Goal: Task Accomplishment & Management: Use online tool/utility

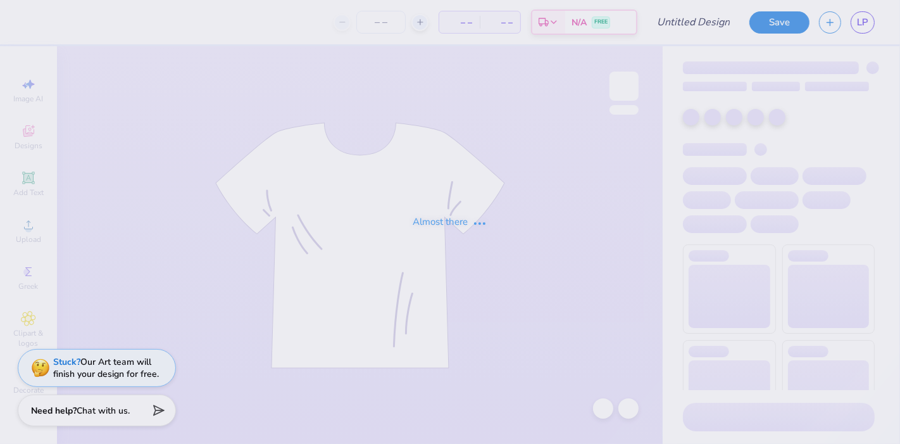
type input "hat"
type input "12"
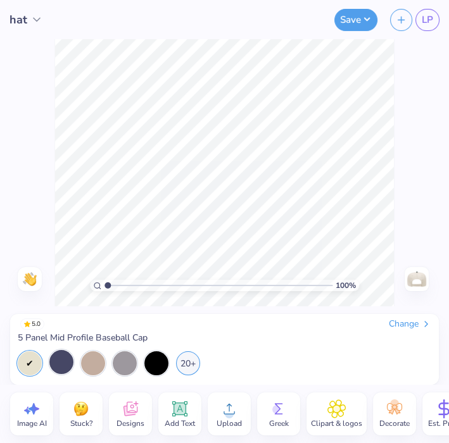
click at [54, 365] on div at bounding box center [61, 362] width 24 height 24
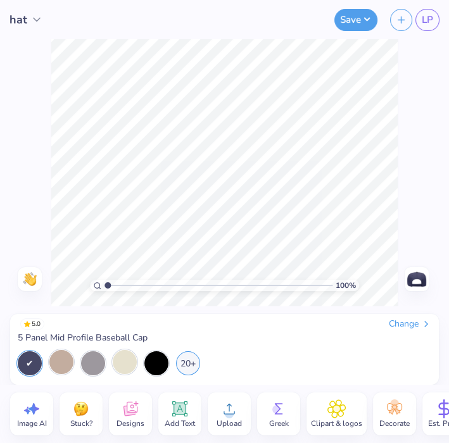
click at [126, 368] on div at bounding box center [125, 362] width 24 height 24
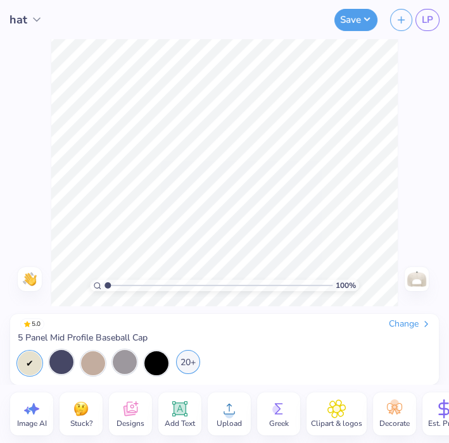
click at [196, 361] on div "20+" at bounding box center [188, 362] width 24 height 24
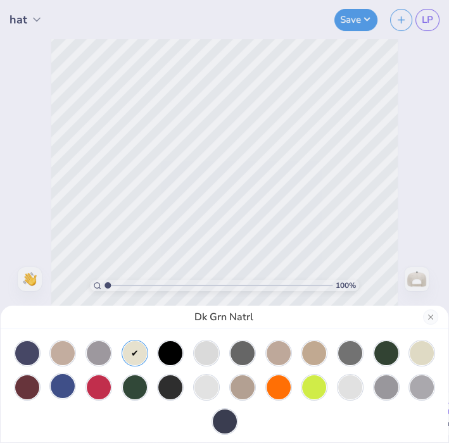
click at [59, 382] on div at bounding box center [63, 386] width 24 height 24
click at [25, 350] on div at bounding box center [27, 352] width 24 height 24
click at [62, 356] on div at bounding box center [63, 352] width 24 height 24
click at [94, 351] on div at bounding box center [99, 352] width 24 height 24
click at [132, 349] on div at bounding box center [135, 352] width 24 height 24
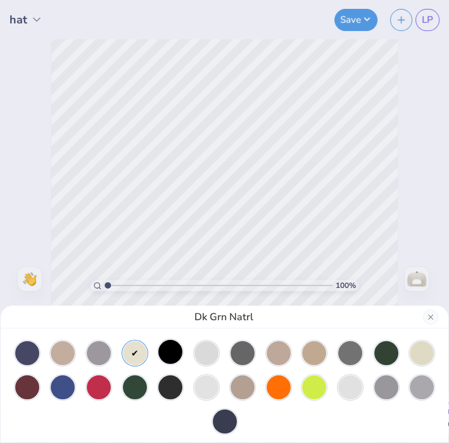
click at [170, 353] on div at bounding box center [170, 352] width 24 height 24
click at [201, 356] on div at bounding box center [206, 352] width 24 height 24
click at [235, 351] on div at bounding box center [242, 352] width 24 height 24
click at [267, 347] on div at bounding box center [279, 352] width 24 height 24
click at [309, 353] on div at bounding box center [314, 352] width 24 height 24
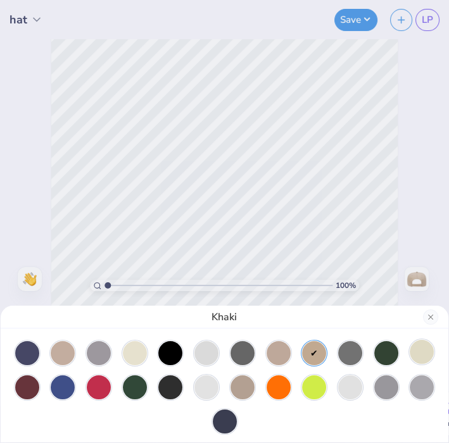
click at [410, 355] on div at bounding box center [422, 352] width 24 height 24
click at [30, 386] on div at bounding box center [27, 386] width 24 height 24
click at [58, 383] on div at bounding box center [63, 386] width 24 height 24
click at [102, 387] on div at bounding box center [99, 386] width 24 height 24
click at [135, 387] on div at bounding box center [135, 386] width 24 height 24
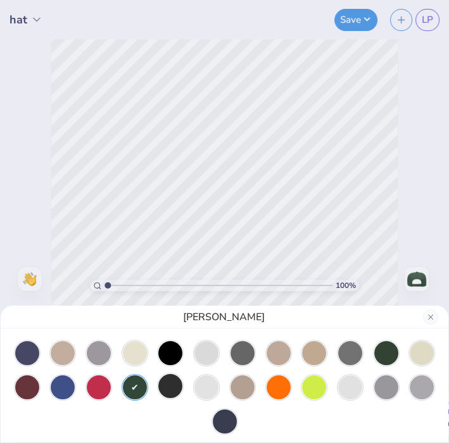
click at [159, 391] on div at bounding box center [170, 386] width 24 height 24
click at [196, 391] on div at bounding box center [206, 386] width 24 height 24
click at [232, 389] on div at bounding box center [242, 386] width 24 height 24
click at [345, 387] on div at bounding box center [350, 386] width 24 height 24
click at [215, 417] on div at bounding box center [225, 420] width 24 height 24
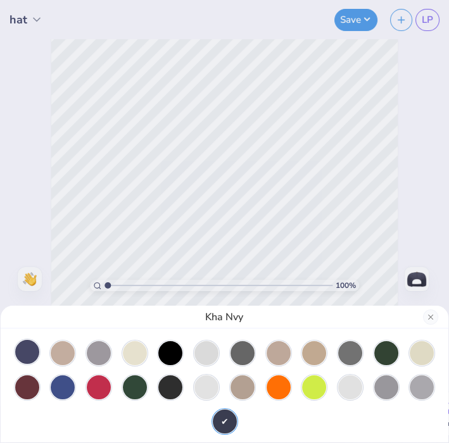
click at [27, 351] on div at bounding box center [27, 352] width 24 height 24
click at [67, 352] on div at bounding box center [63, 352] width 24 height 24
click at [432, 319] on button "Close" at bounding box center [430, 317] width 15 height 15
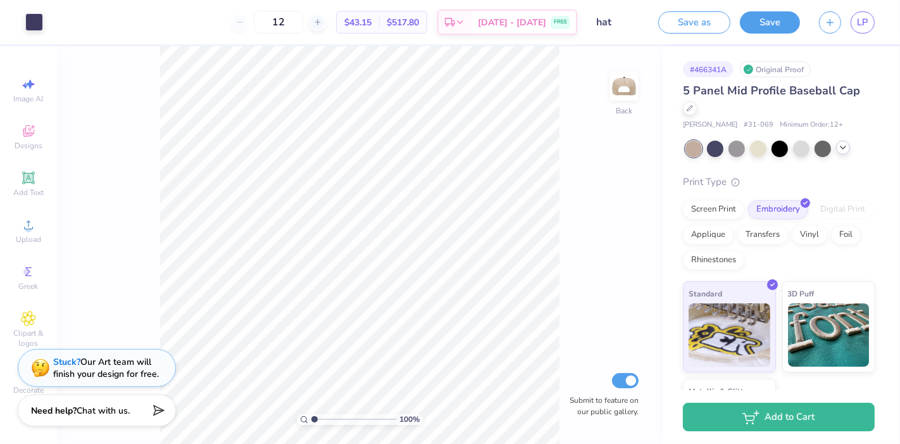
click at [843, 153] on div at bounding box center [843, 148] width 14 height 14
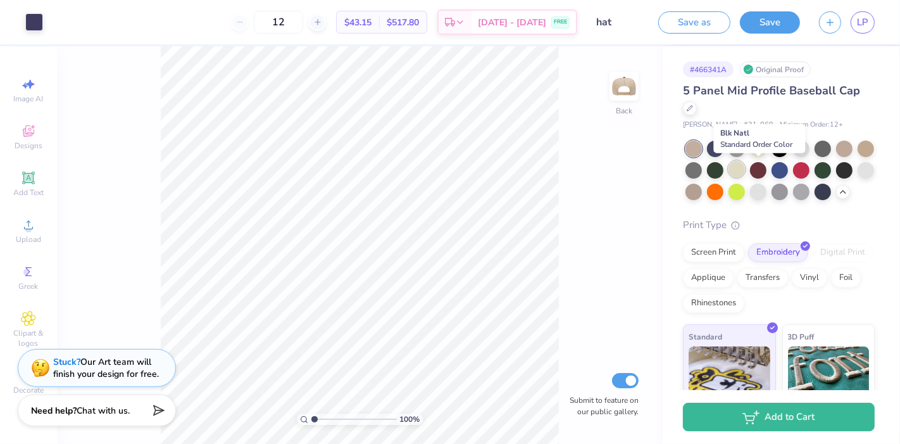
click at [745, 163] on div at bounding box center [737, 169] width 16 height 16
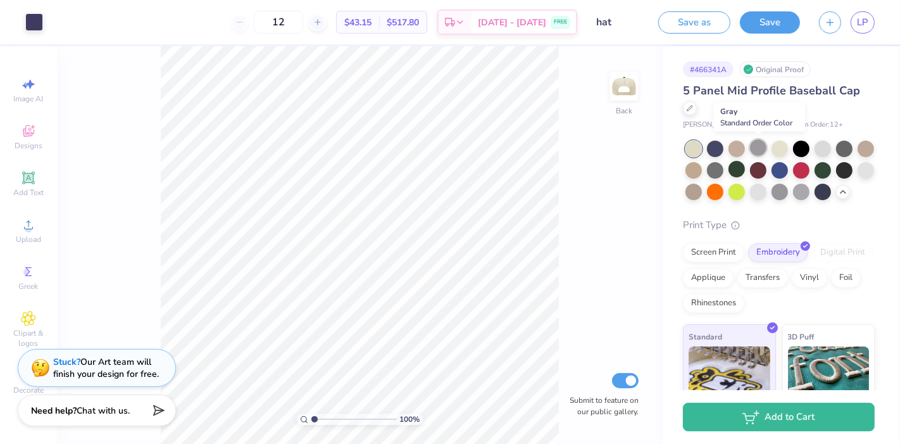
click at [759, 147] on div at bounding box center [758, 147] width 16 height 16
click at [760, 149] on div at bounding box center [758, 147] width 16 height 16
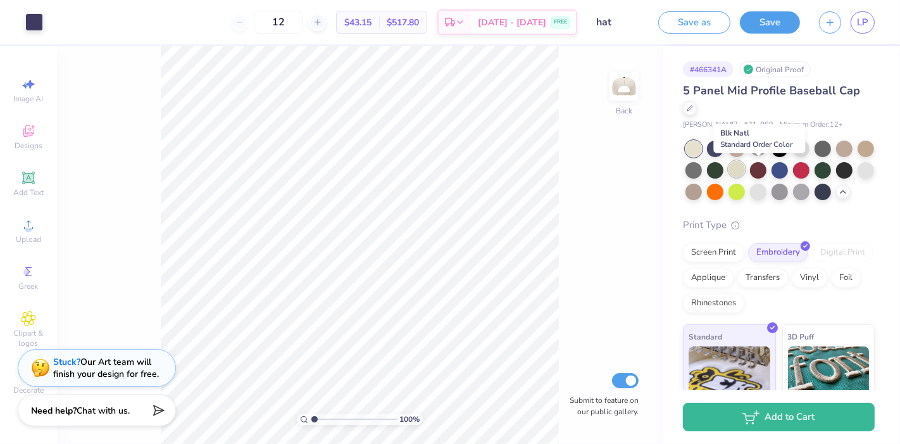
click at [745, 167] on div at bounding box center [737, 169] width 16 height 16
click at [691, 144] on div at bounding box center [694, 149] width 16 height 16
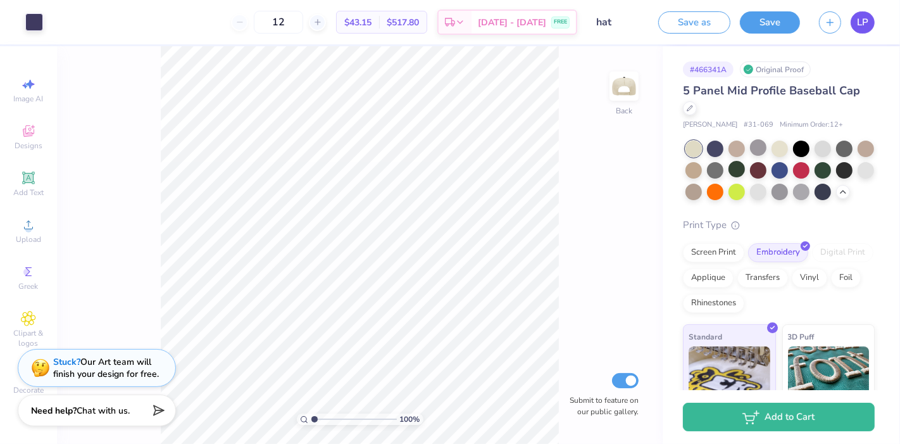
click at [867, 19] on span "LP" at bounding box center [862, 22] width 11 height 15
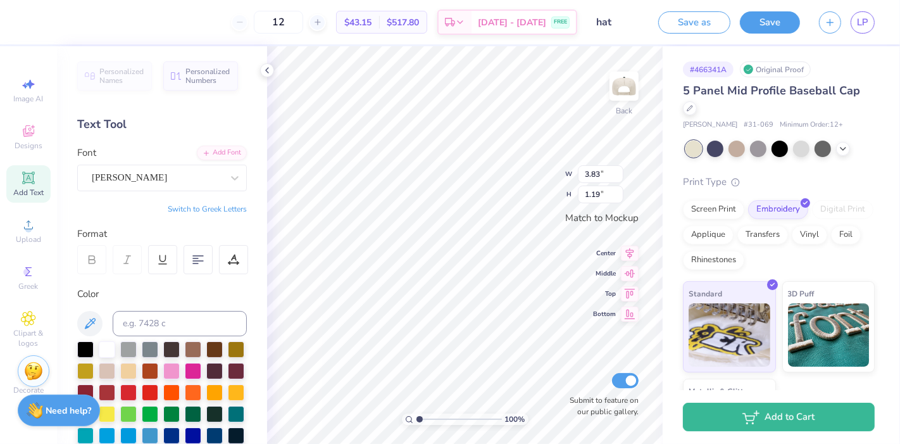
scroll to position [11, 3]
type textarea "PHI SIGMA SIGMA"
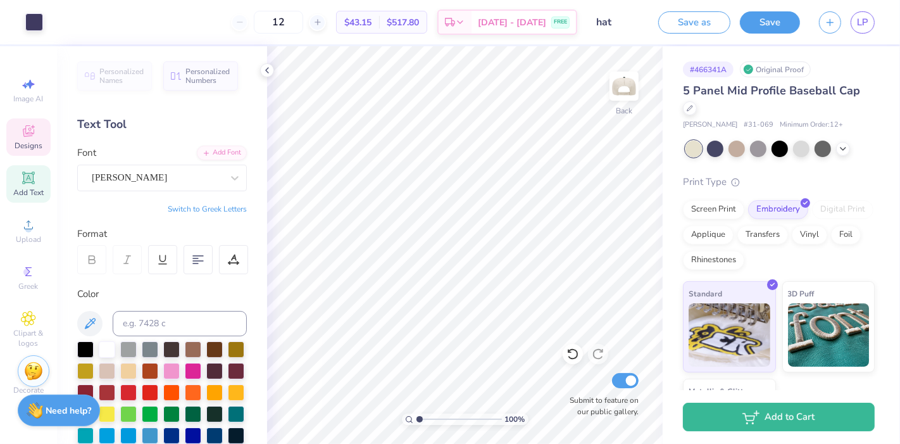
click at [28, 138] on icon at bounding box center [28, 130] width 15 height 15
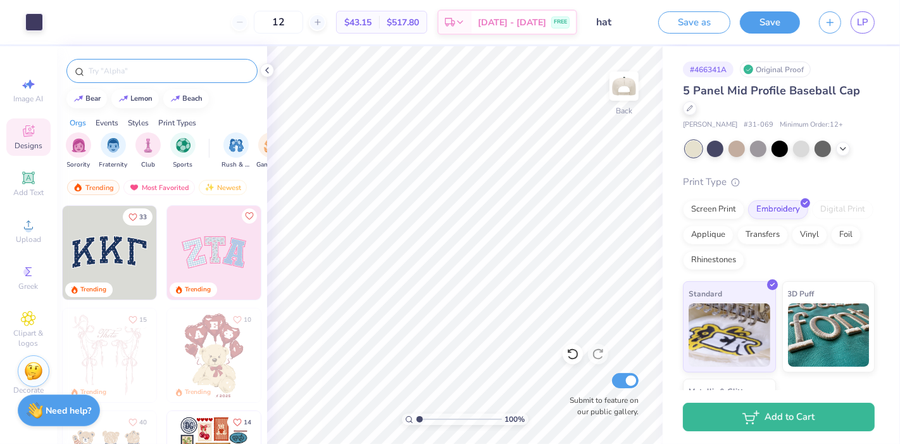
click at [151, 70] on input "text" at bounding box center [168, 71] width 162 height 13
type input "america flag"
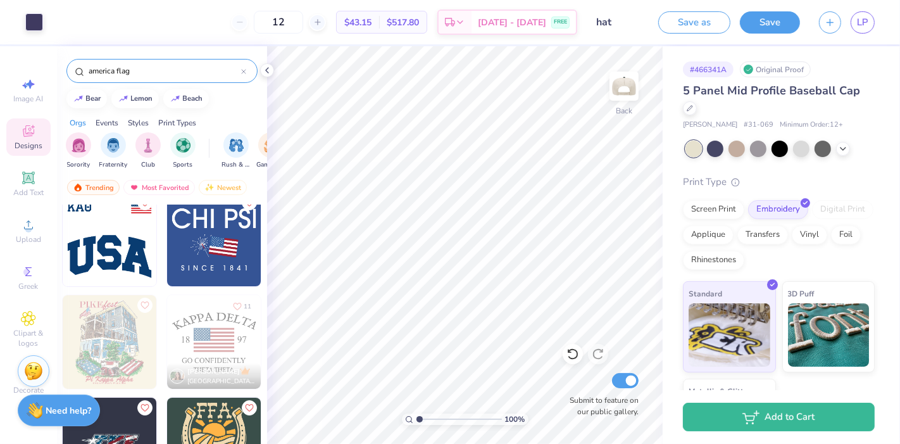
scroll to position [123, 0]
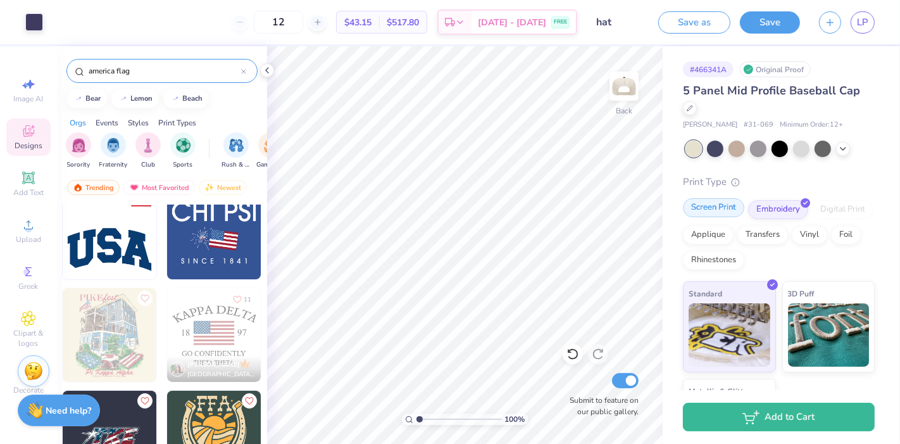
click at [704, 212] on div "Screen Print" at bounding box center [713, 207] width 61 height 19
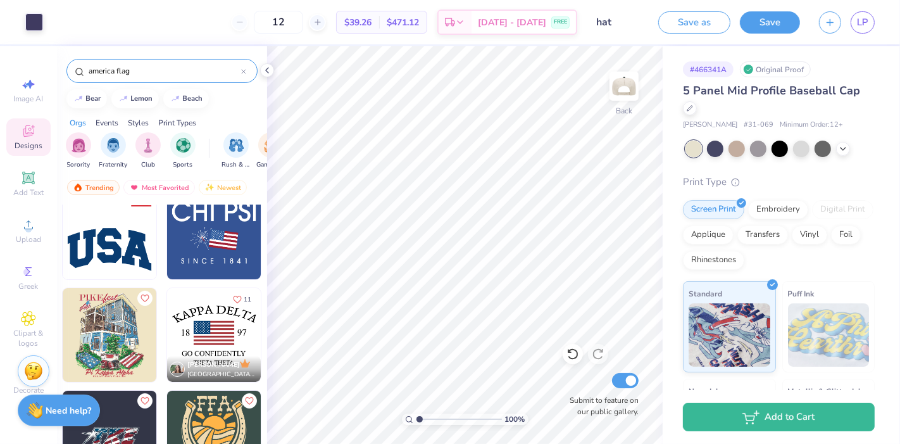
click at [217, 326] on img at bounding box center [214, 335] width 94 height 94
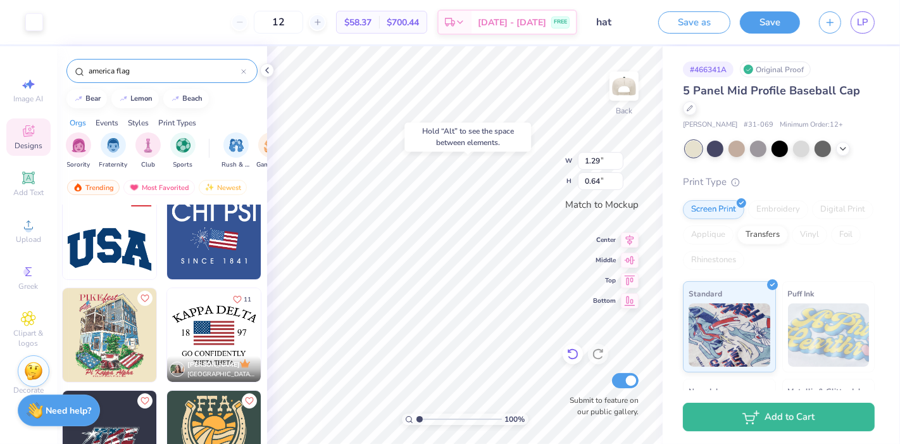
click at [574, 354] on icon at bounding box center [573, 354] width 13 height 13
click at [577, 357] on icon at bounding box center [572, 354] width 11 height 11
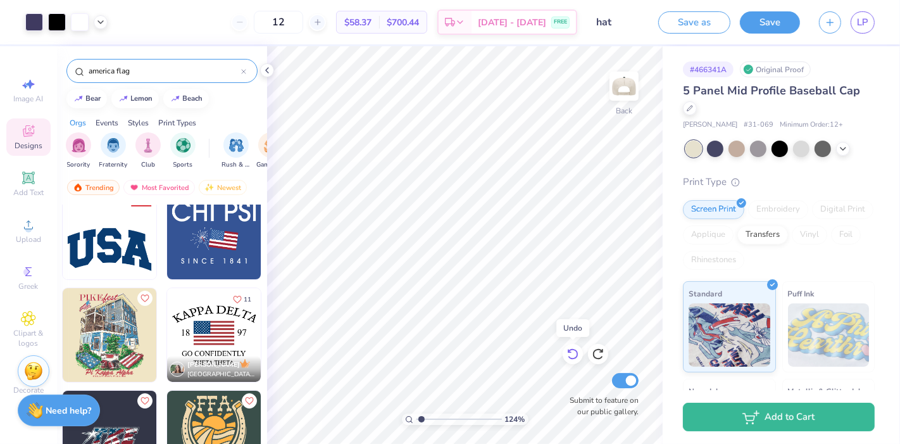
click at [574, 357] on icon at bounding box center [573, 354] width 13 height 13
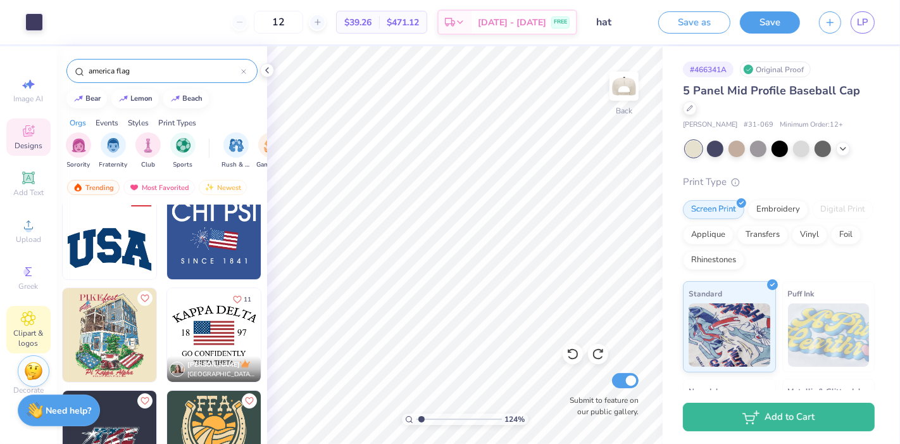
click at [30, 327] on div "Clipart & logos" at bounding box center [28, 329] width 44 height 47
type input "1.23926569820402"
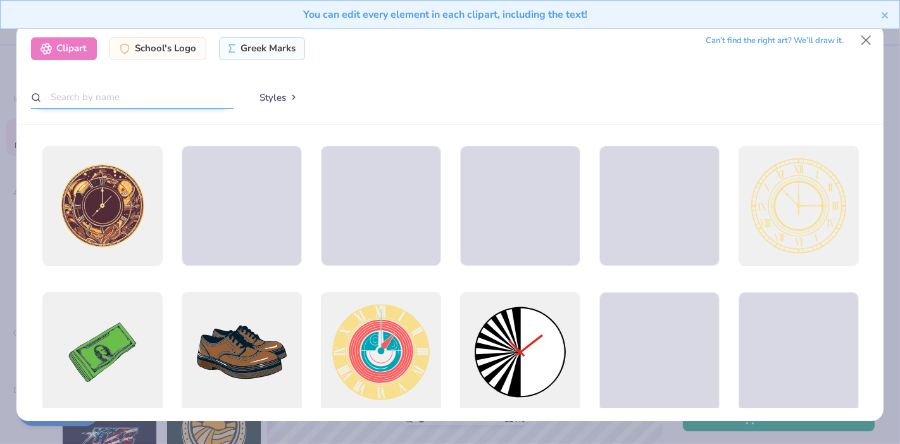
click at [159, 97] on input "text" at bounding box center [132, 96] width 203 height 23
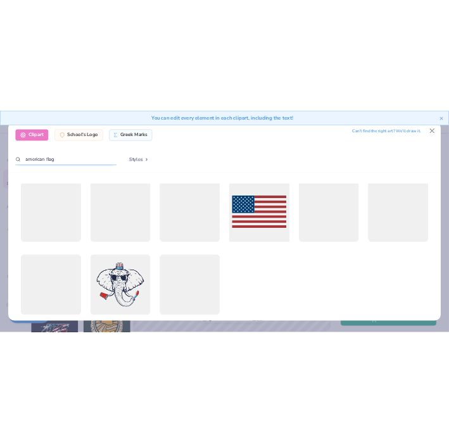
scroll to position [175, 0]
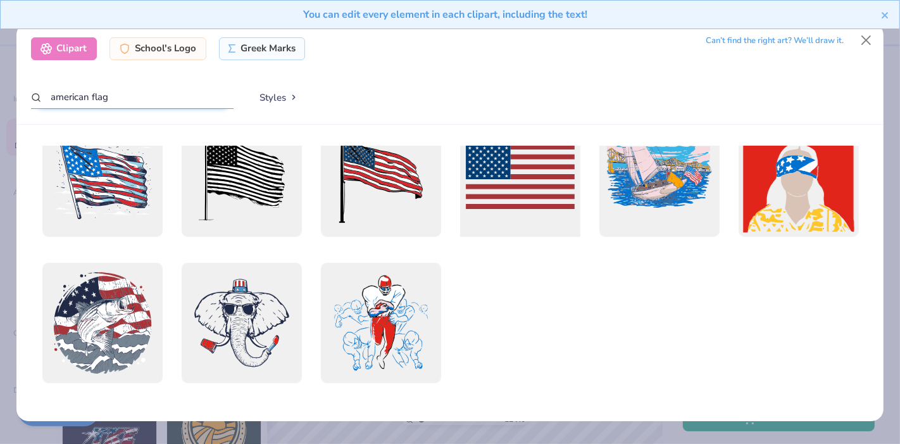
type input "american flag"
click at [534, 185] on div at bounding box center [520, 176] width 132 height 132
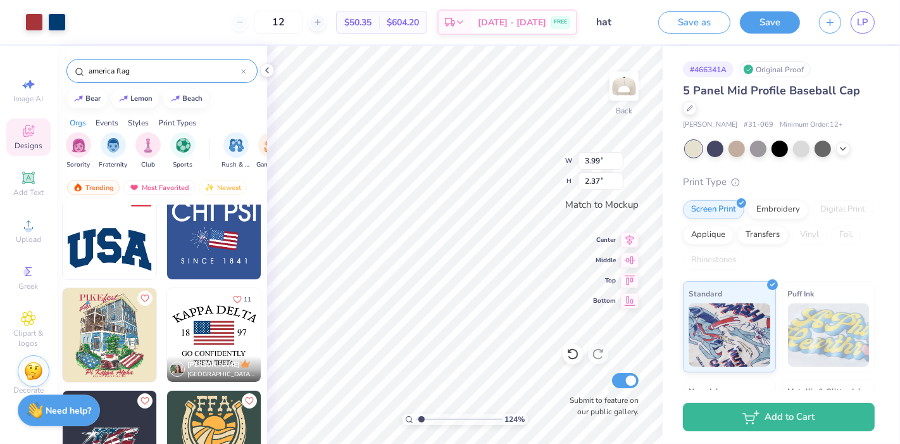
type input "1.23926569820402"
type input "2.36"
type input "1.40"
type input "1.23926569820402"
type input "1.22"
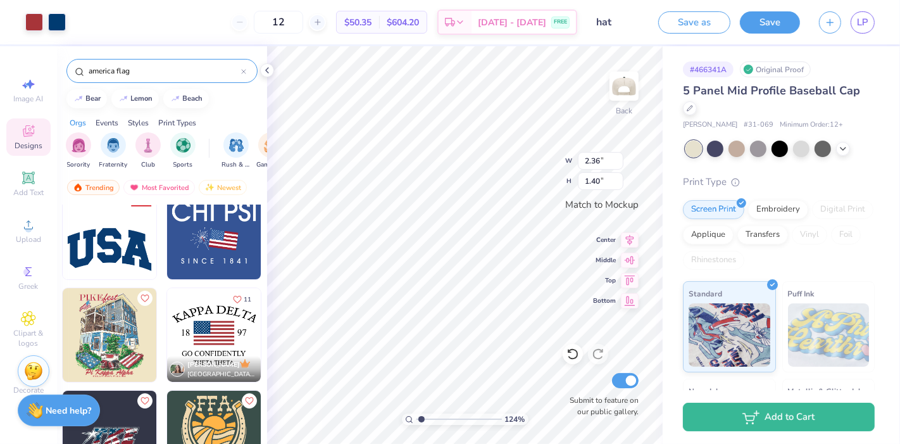
type input "0.72"
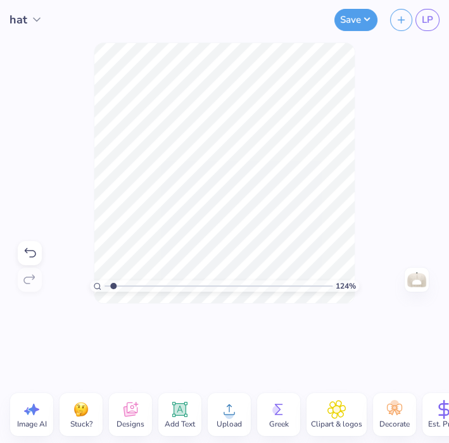
type input "1"
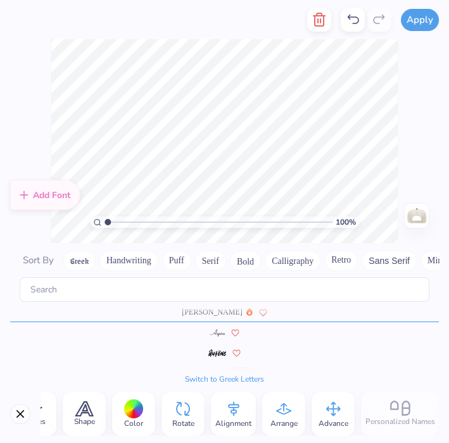
scroll to position [0, 123]
click at [246, 408] on div "Alignment" at bounding box center [236, 414] width 45 height 43
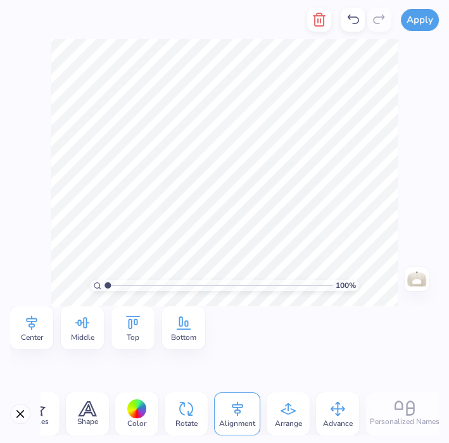
click at [292, 404] on icon at bounding box center [287, 408] width 15 height 11
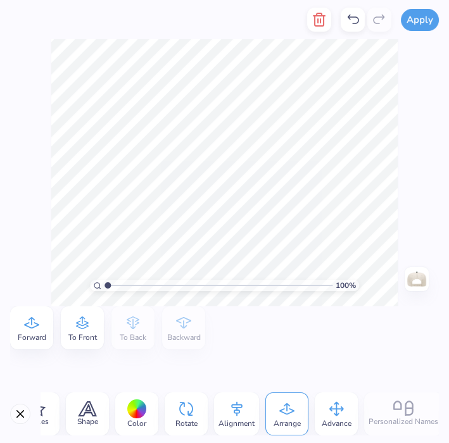
click at [328, 407] on icon at bounding box center [336, 408] width 19 height 19
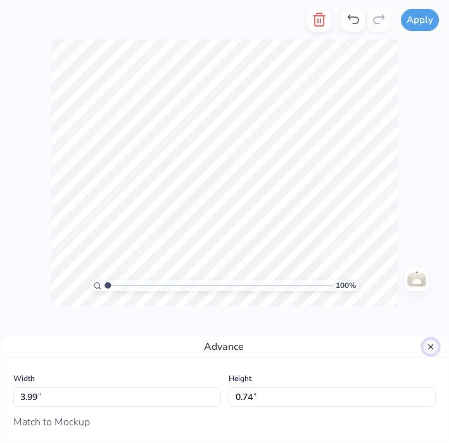
click at [429, 349] on button "Close" at bounding box center [430, 346] width 15 height 15
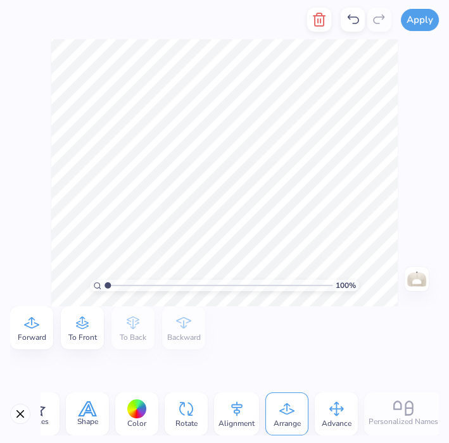
click at [87, 419] on span "Shape" at bounding box center [87, 422] width 21 height 10
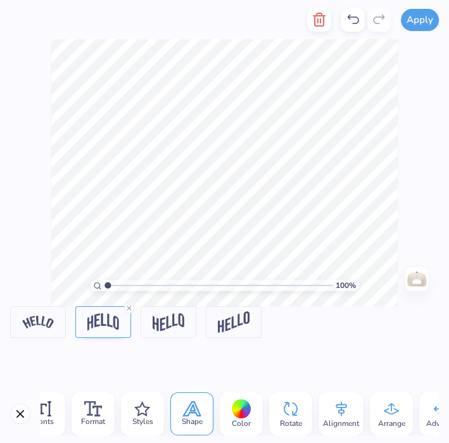
scroll to position [0, 0]
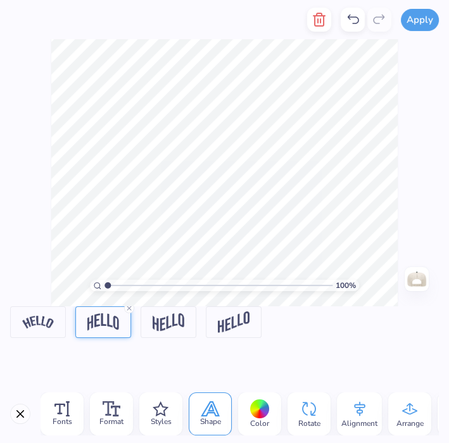
click at [113, 329] on img at bounding box center [103, 321] width 32 height 17
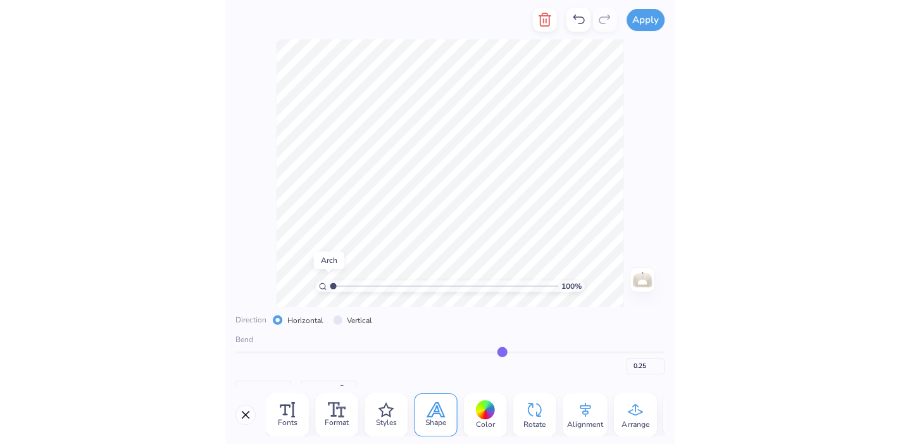
scroll to position [36, 0]
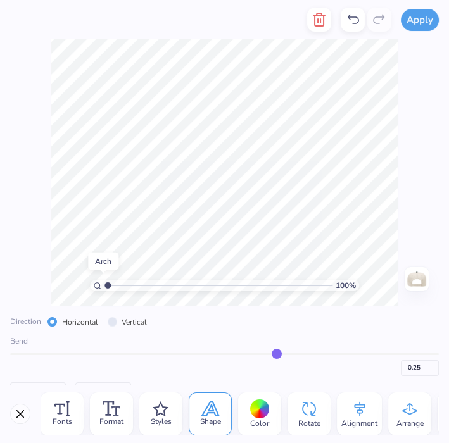
type input "0.26"
type input "0.27"
type input "0.28"
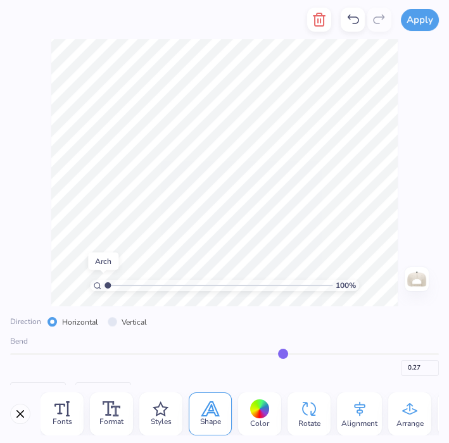
type input "0.28"
type input "0.29"
type input "0.31"
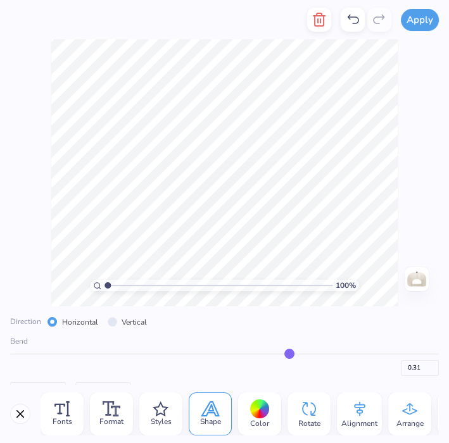
type input "0.32"
type input "0.33"
type input "0.34"
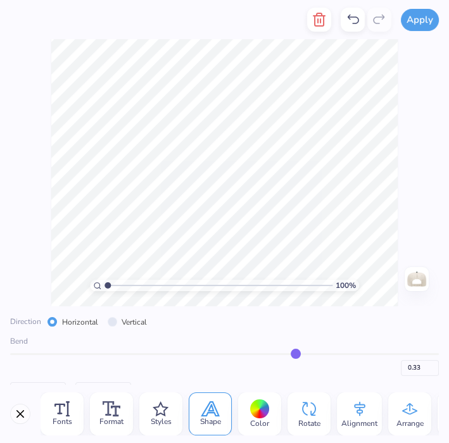
type input "0.34"
type input "0.35"
type input "0.36"
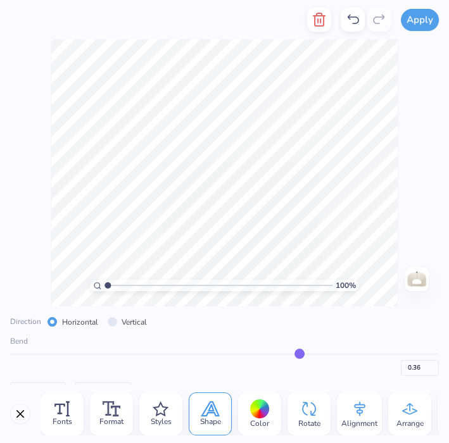
type input "0.37"
type input "0.38"
type input "0.39"
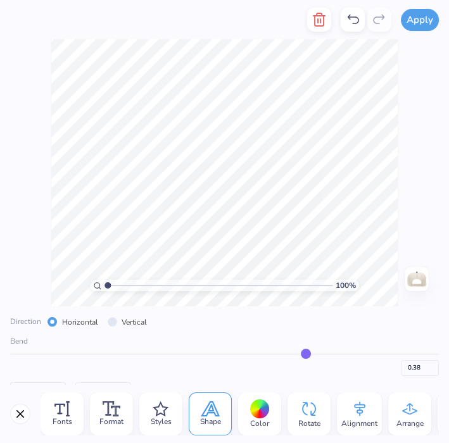
type input "0.39"
type input "0.4"
type input "0.40"
type input "0.41"
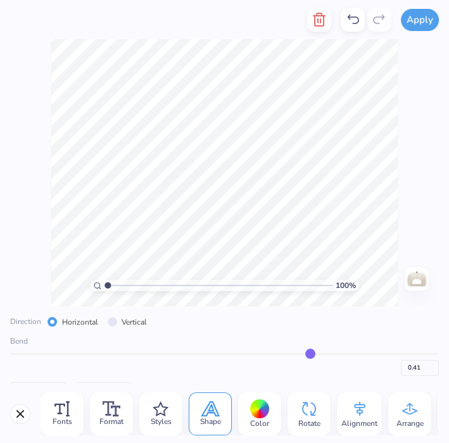
type input "0.42"
type input "0.43"
drag, startPoint x: 269, startPoint y: 353, endPoint x: 307, endPoint y: 366, distance: 40.0
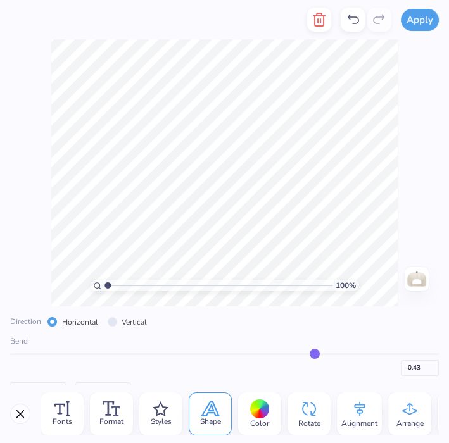
click at [307, 355] on input "range" at bounding box center [224, 354] width 429 height 2
type input "0.44"
type input "0.45"
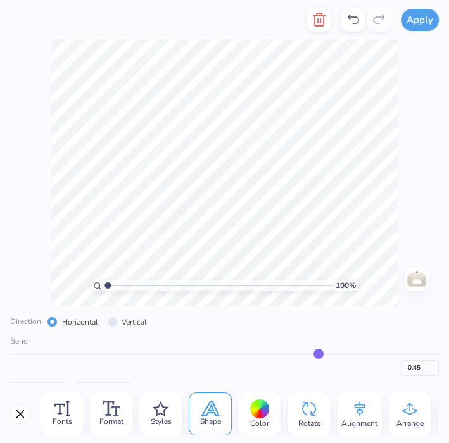
type input "0.46"
type input "0.45"
type input "0.44"
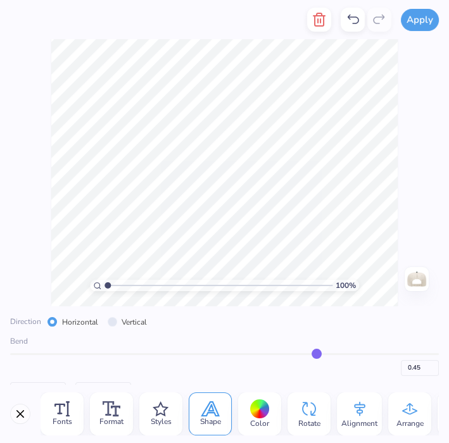
type input "0.44"
type input "0.43"
type input "0.42"
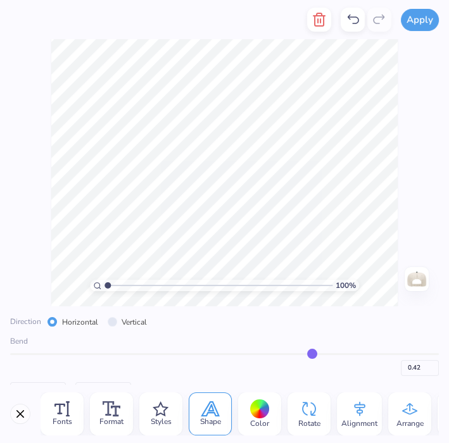
type input "0.41"
type input "0.4"
type input "0.40"
type input "0.39"
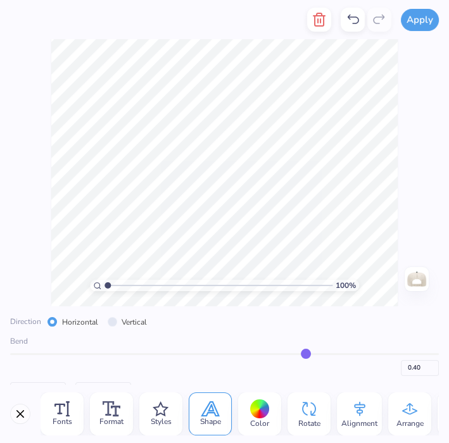
type input "0.39"
type input "0.38"
type input "0.37"
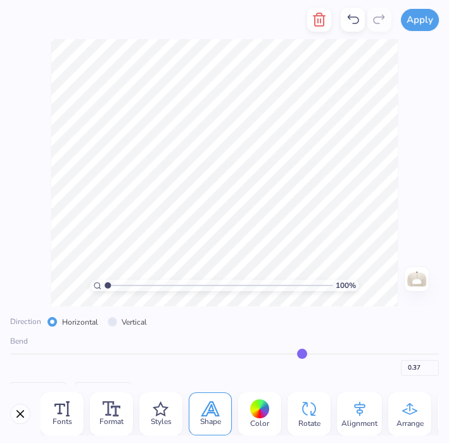
type input "0.36"
type input "0.35"
type input "0.34"
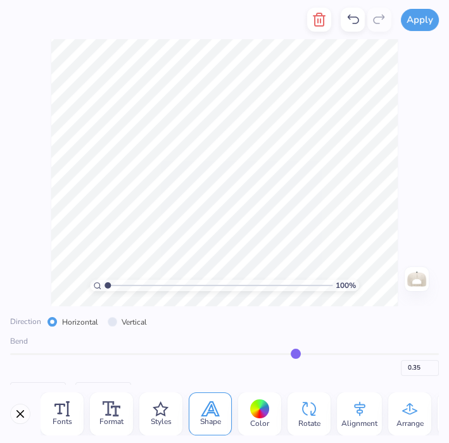
type input "0.34"
type input "0.33"
type input "0.32"
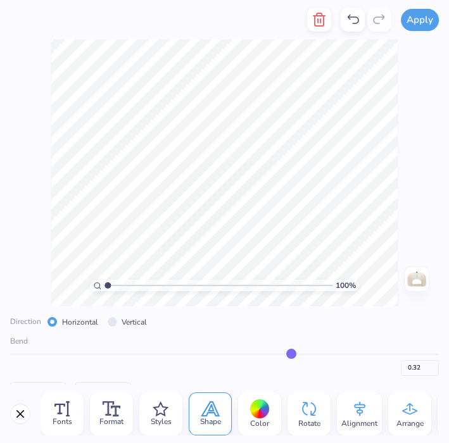
type input "0.31"
type input "0.3"
type input "0.30"
type input "0.29"
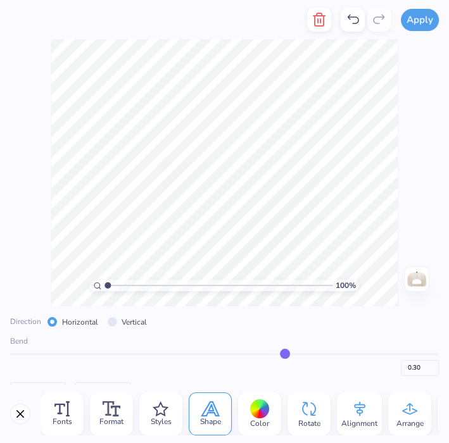
type input "0.29"
type input "0.28"
type input "0.27"
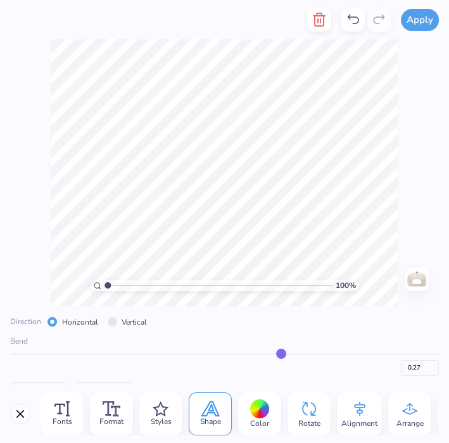
type input "0.26"
type input "0.25"
type input "0.24"
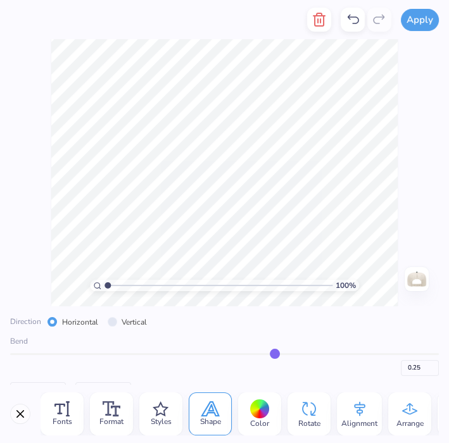
type input "0.24"
type input "0.23"
type input "0.22"
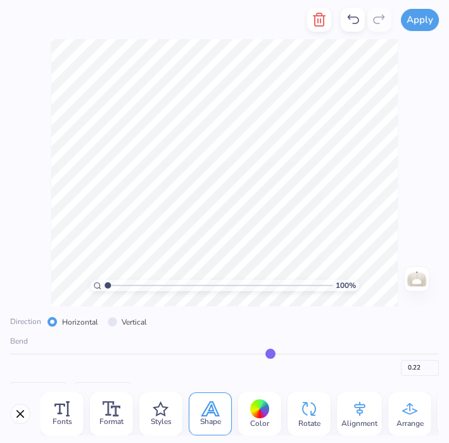
type input "0.21"
type input "0.2"
type input "0.20"
type input "0.21"
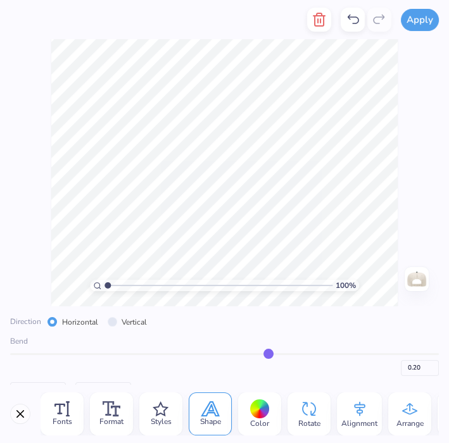
type input "0.21"
type input "0.22"
type input "0.23"
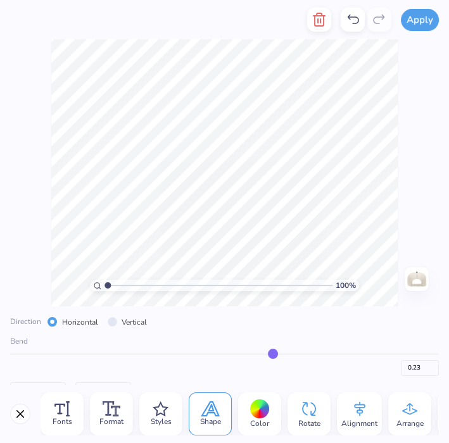
type input "0.24"
type input "0.25"
type input "0.26"
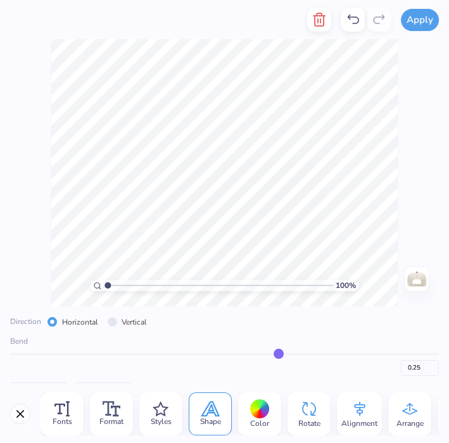
type input "0.26"
type input "0.27"
type input "0.28"
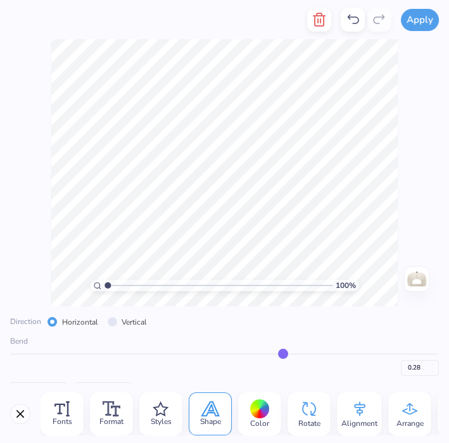
type input "0.29"
type input "0.3"
type input "0.30"
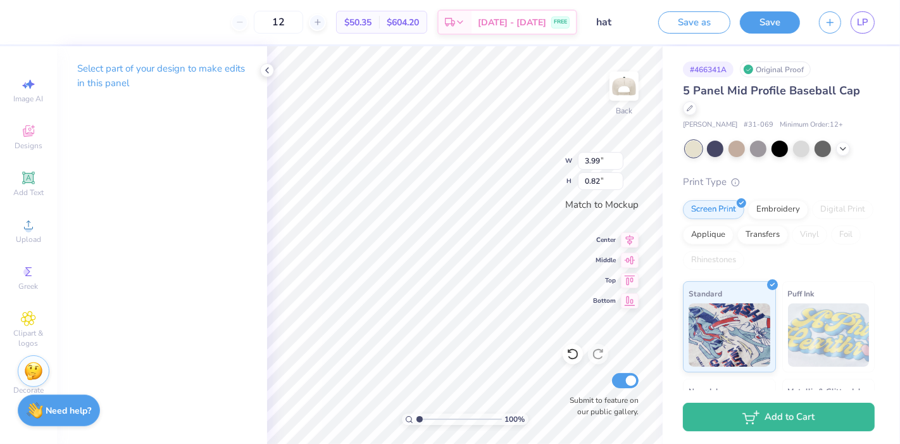
scroll to position [11, 3]
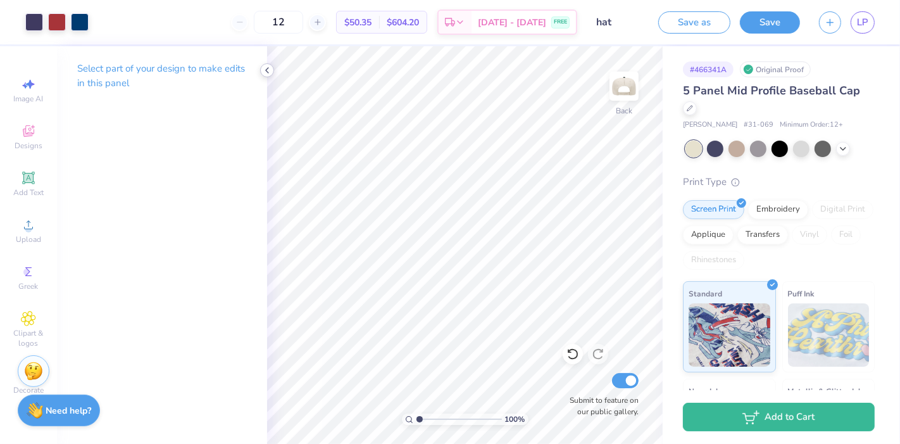
click at [268, 72] on polyline at bounding box center [267, 70] width 3 height 5
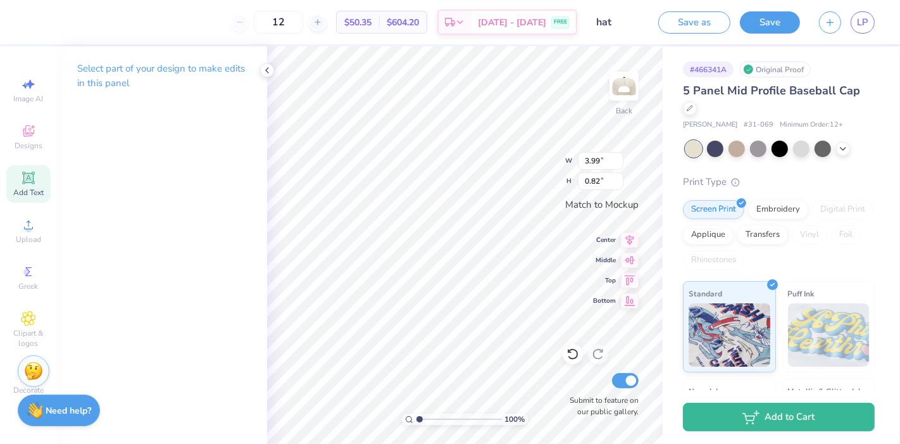
click at [23, 182] on icon at bounding box center [28, 178] width 12 height 12
type input "1.46"
type input "0.42"
click at [267, 71] on polyline at bounding box center [267, 70] width 3 height 5
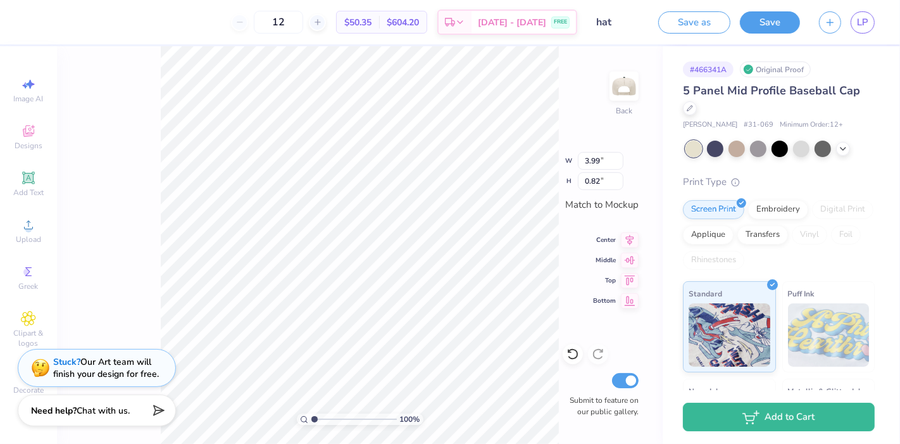
scroll to position [11, 4]
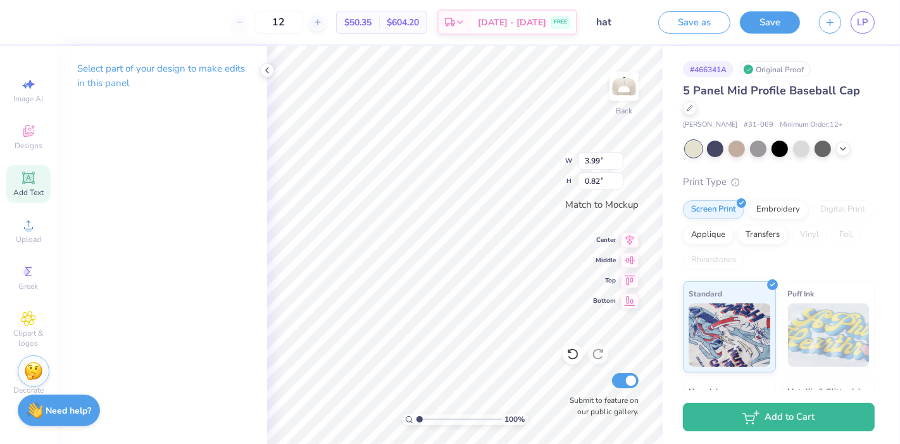
click at [37, 177] on div "Add Text" at bounding box center [28, 183] width 44 height 37
type input "1.46"
type input "0.42"
type textarea "m"
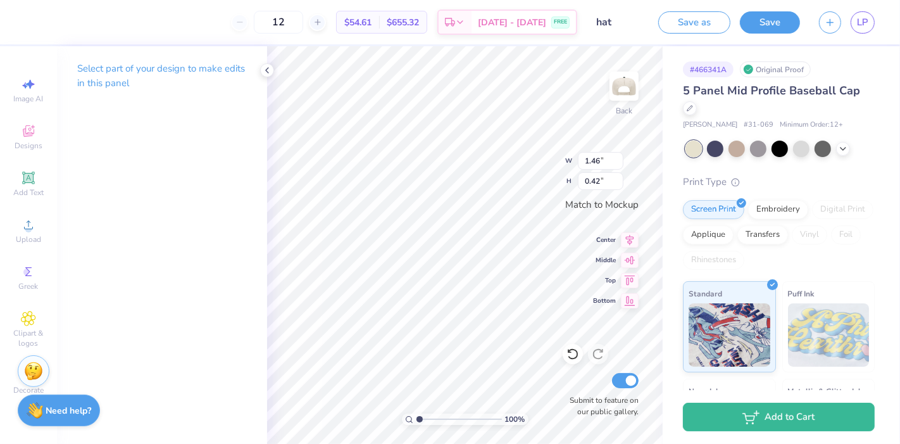
type input "0.50"
type input "0.34"
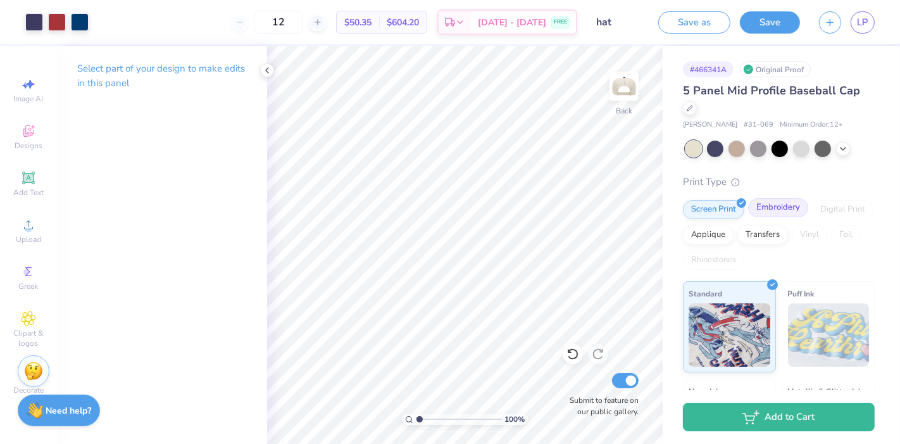
click at [776, 205] on div "Embroidery" at bounding box center [778, 207] width 60 height 19
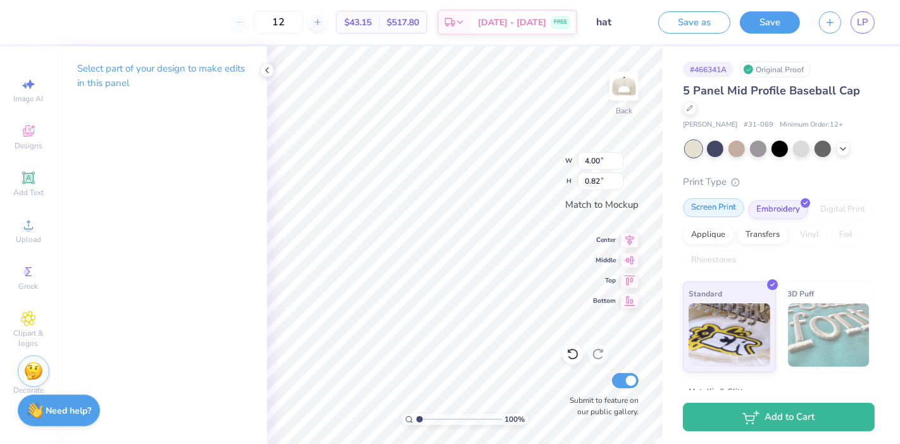
click at [723, 209] on div "Screen Print" at bounding box center [713, 207] width 61 height 19
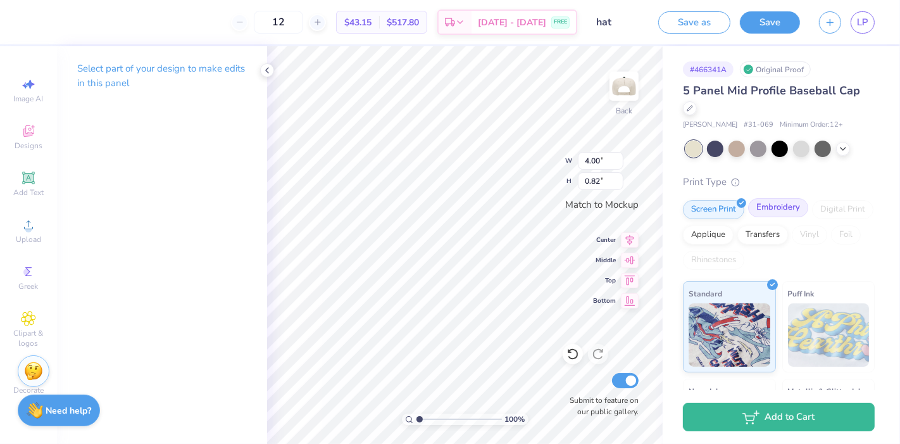
click at [786, 206] on div "Embroidery" at bounding box center [778, 207] width 60 height 19
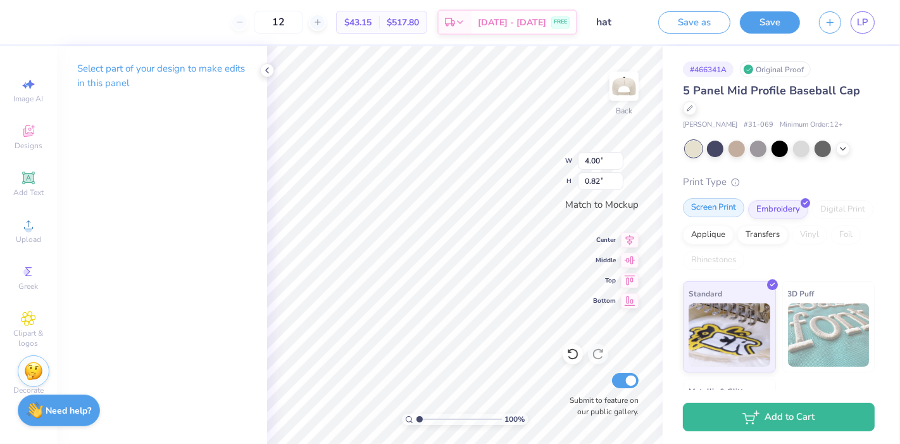
click at [720, 205] on div "Screen Print" at bounding box center [713, 207] width 61 height 19
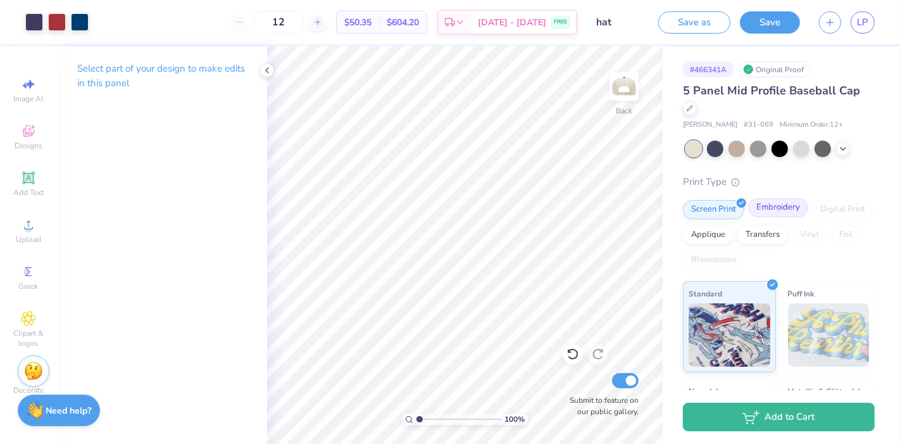
click at [781, 207] on div "Embroidery" at bounding box center [778, 207] width 60 height 19
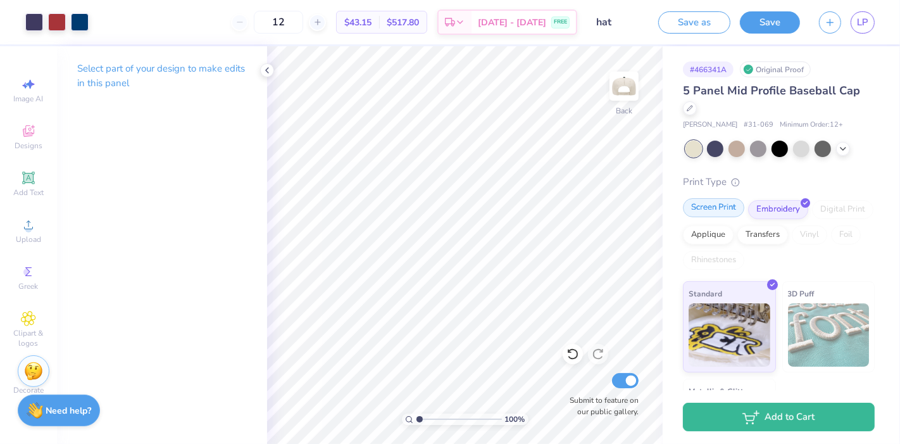
click at [723, 210] on div "Screen Print" at bounding box center [713, 207] width 61 height 19
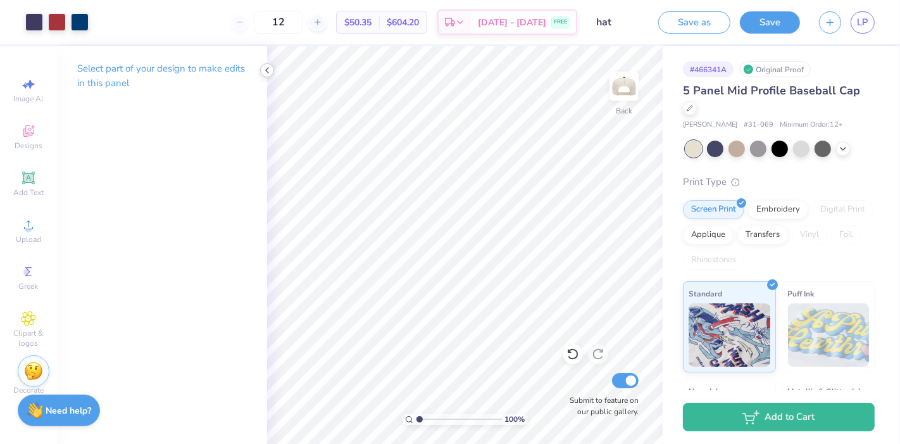
click at [264, 67] on icon at bounding box center [267, 70] width 10 height 10
click at [27, 19] on div at bounding box center [34, 21] width 18 height 18
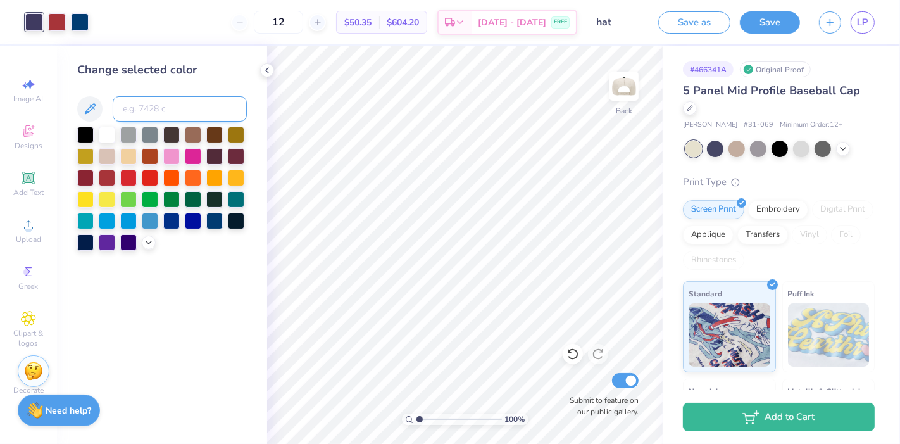
click at [142, 110] on input at bounding box center [180, 108] width 134 height 25
type input "655"
click at [78, 21] on div at bounding box center [80, 21] width 18 height 18
click at [156, 108] on input at bounding box center [180, 108] width 134 height 25
type input "655"
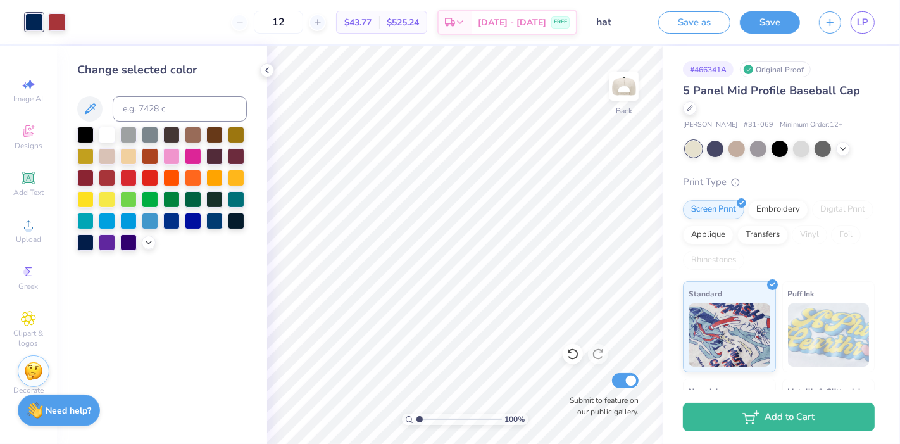
click at [203, 310] on div "Change selected color" at bounding box center [162, 245] width 210 height 398
click at [267, 68] on polyline at bounding box center [267, 70] width 3 height 5
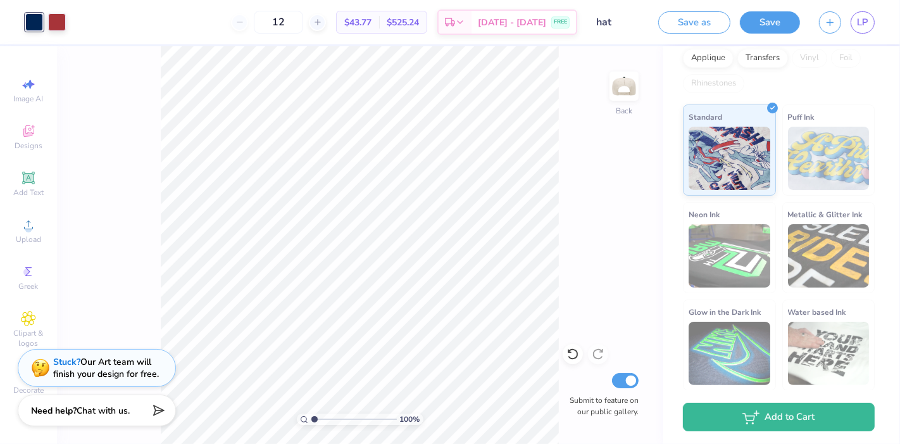
scroll to position [0, 0]
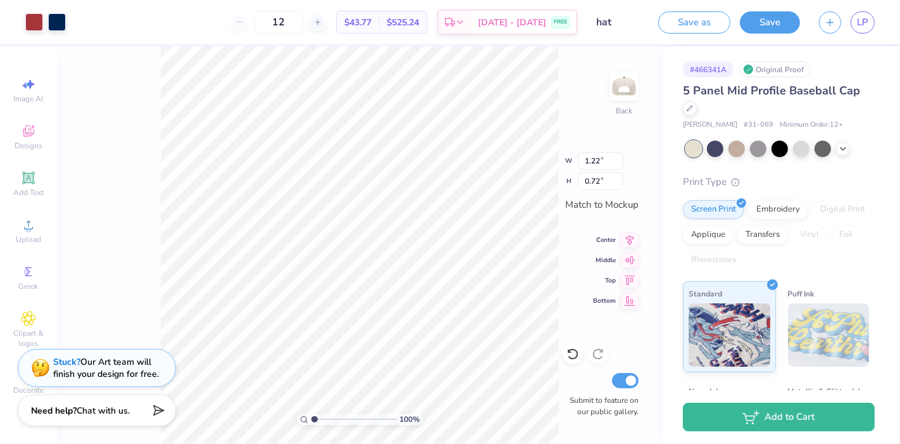
type input "3.99"
type input "0.82"
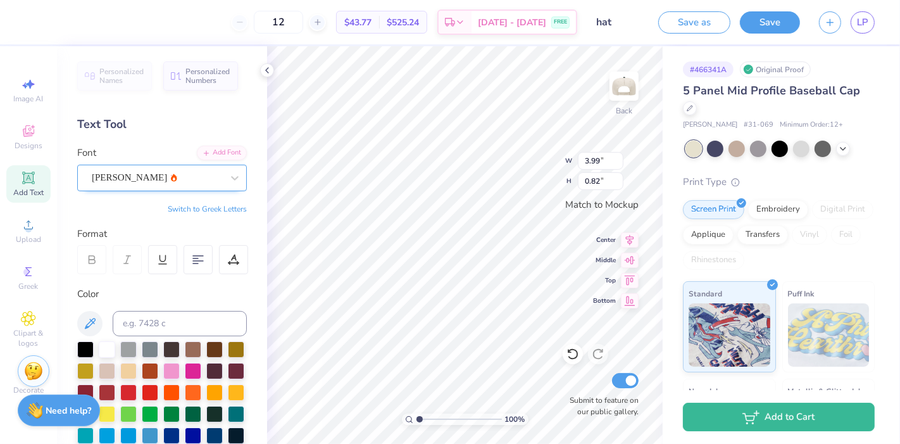
click at [125, 175] on div "Asimov" at bounding box center [157, 178] width 133 height 20
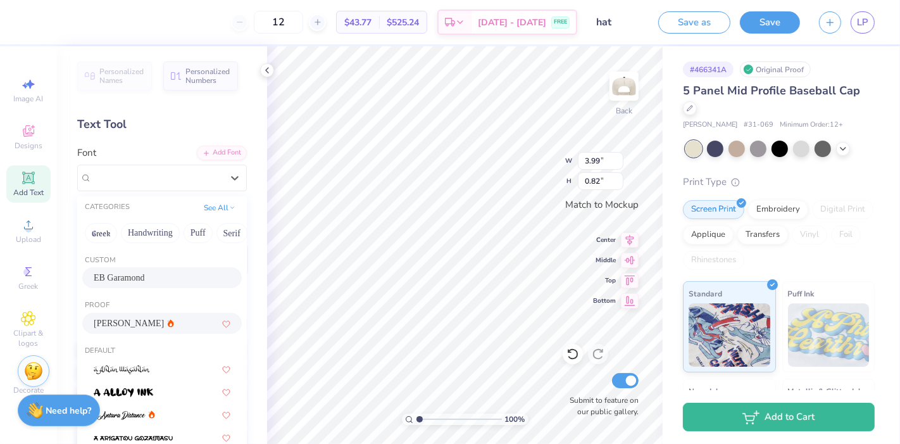
click at [161, 277] on div "EB Garamond" at bounding box center [162, 277] width 137 height 13
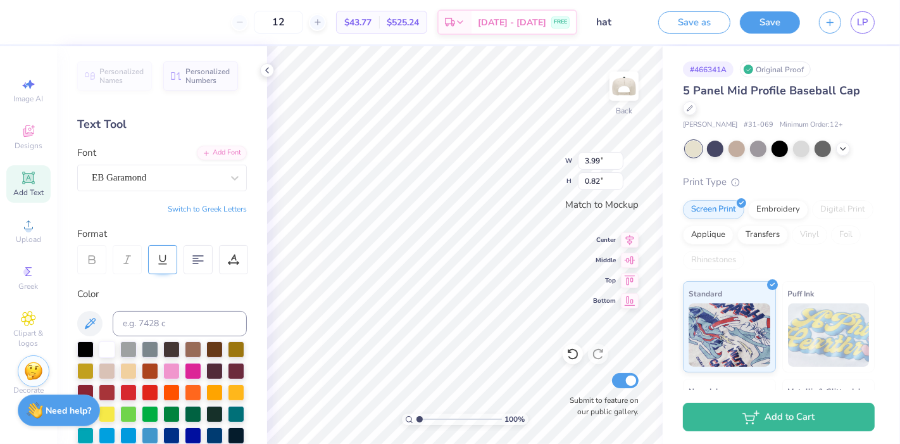
type input "3.98"
type input "0.80"
click at [151, 172] on div "EB Garamond" at bounding box center [157, 178] width 133 height 20
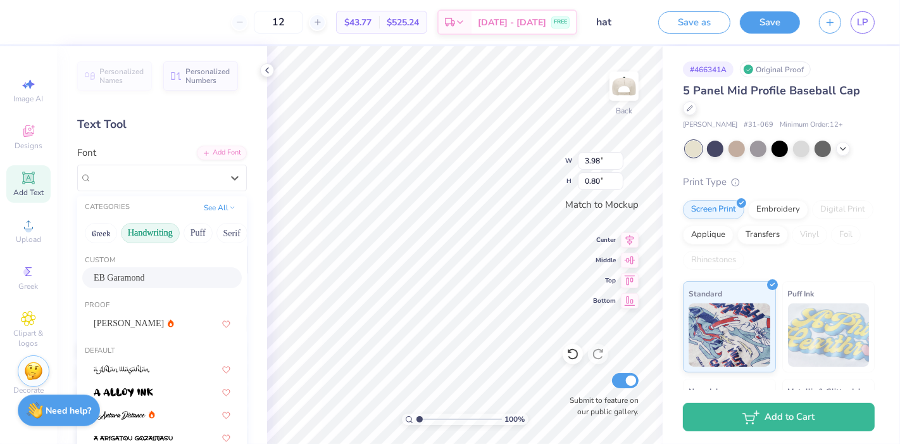
click at [152, 237] on button "Handwriting" at bounding box center [150, 233] width 59 height 20
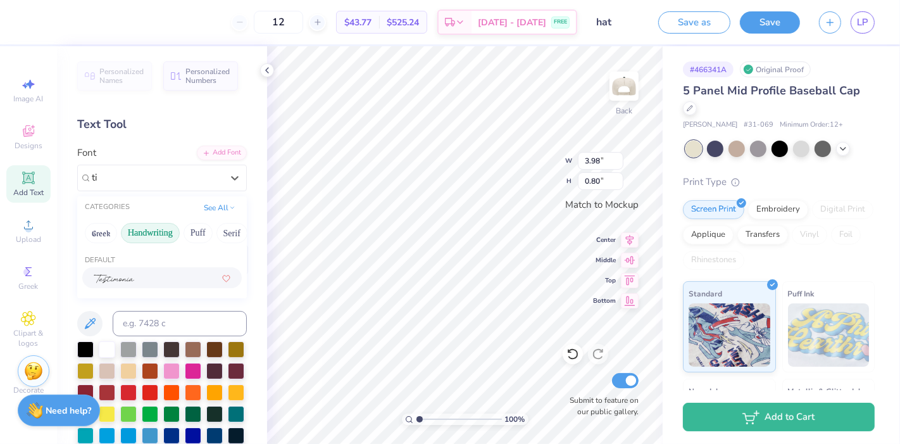
type input "t"
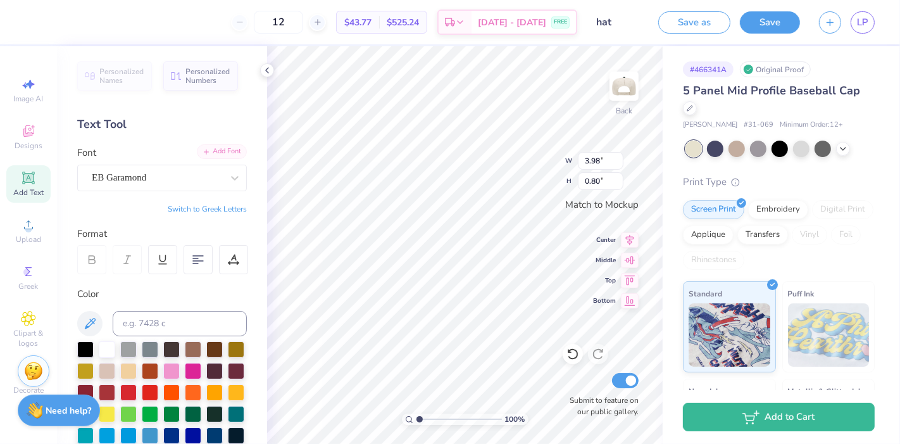
click at [208, 153] on div "Add Font" at bounding box center [222, 151] width 50 height 15
click at [194, 184] on div "EB Garamond" at bounding box center [157, 178] width 133 height 20
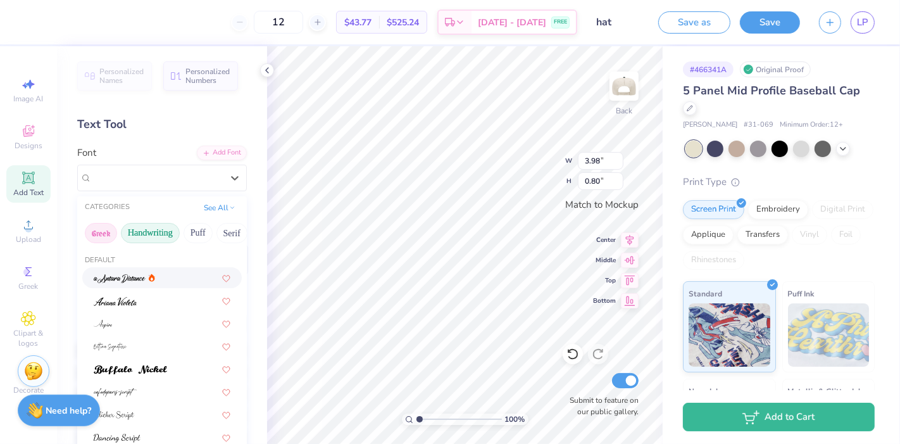
click at [112, 234] on button "Greek" at bounding box center [101, 233] width 32 height 20
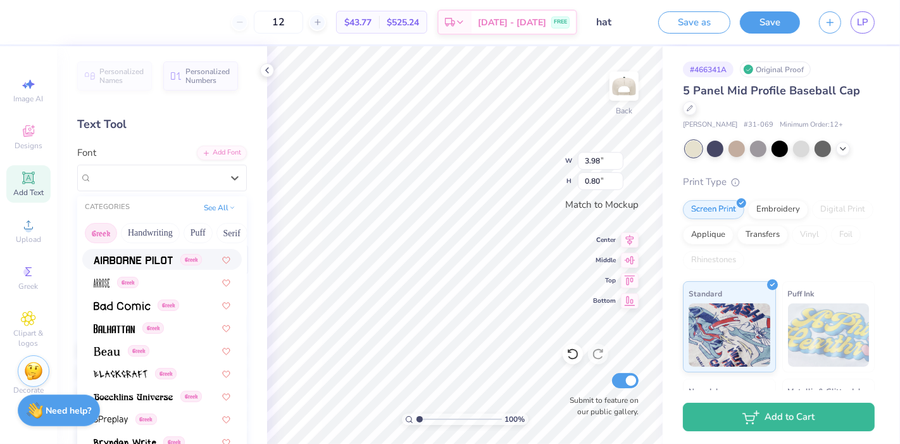
scroll to position [87, 0]
click at [117, 355] on span at bounding box center [107, 350] width 27 height 13
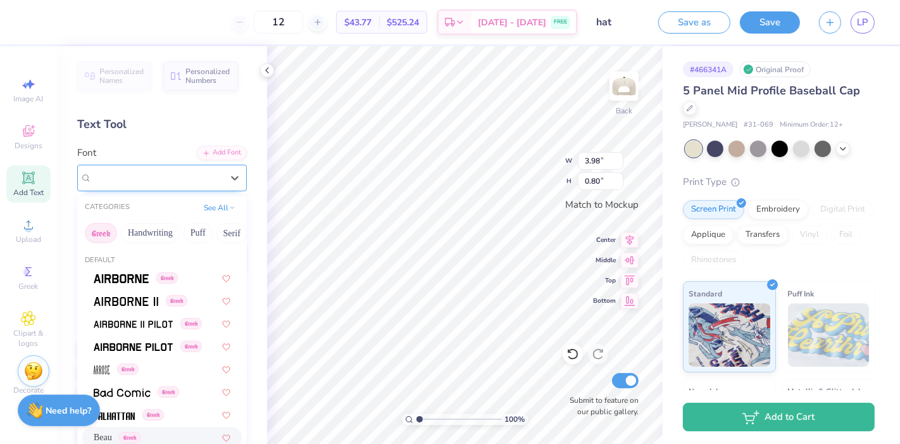
click at [163, 169] on div at bounding box center [157, 177] width 130 height 17
type input "3.79"
type input "0.79"
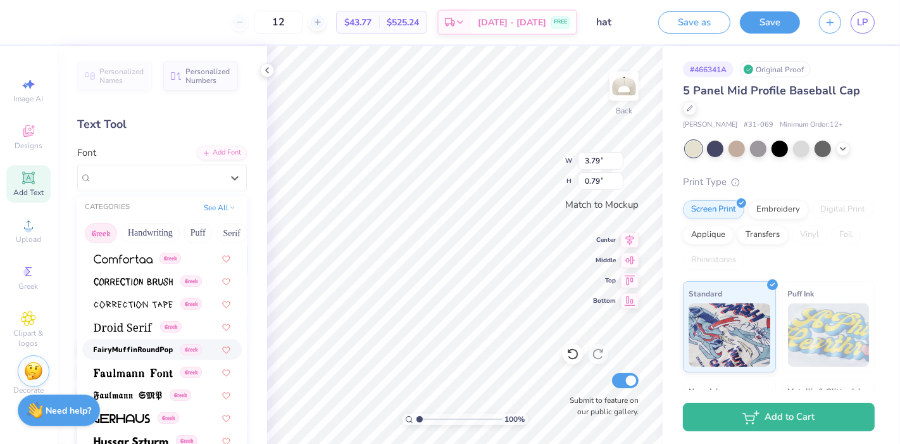
scroll to position [315, 0]
click at [135, 330] on img at bounding box center [123, 328] width 59 height 9
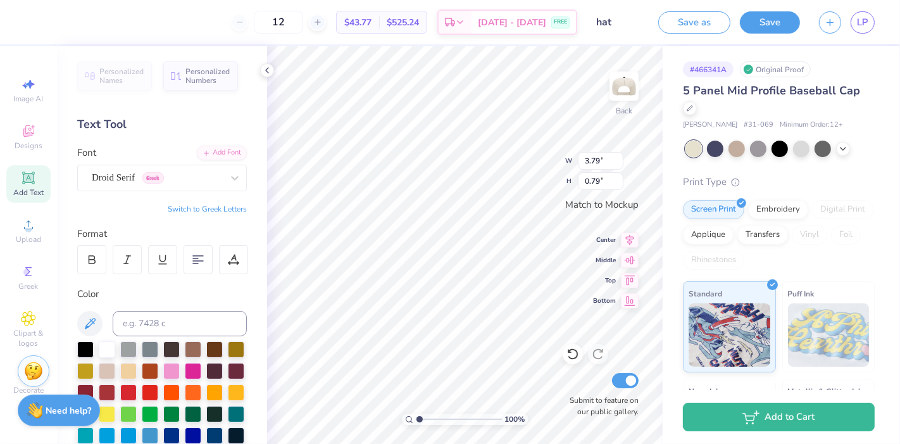
type input "3.99"
type input "0.80"
click at [185, 172] on div "Droid Serif Greek" at bounding box center [157, 178] width 133 height 20
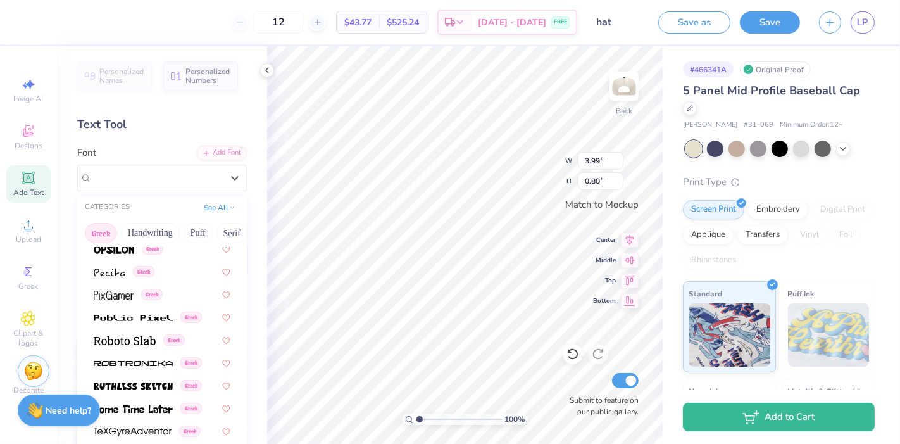
scroll to position [748, 0]
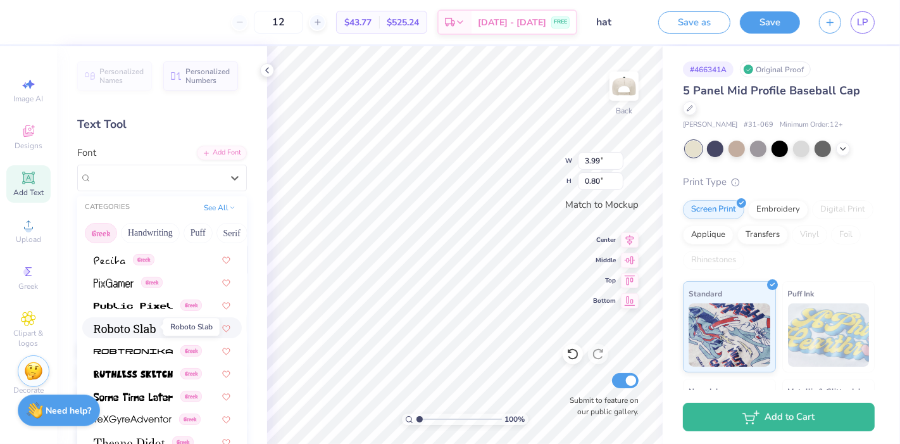
click at [142, 332] on span at bounding box center [125, 327] width 62 height 13
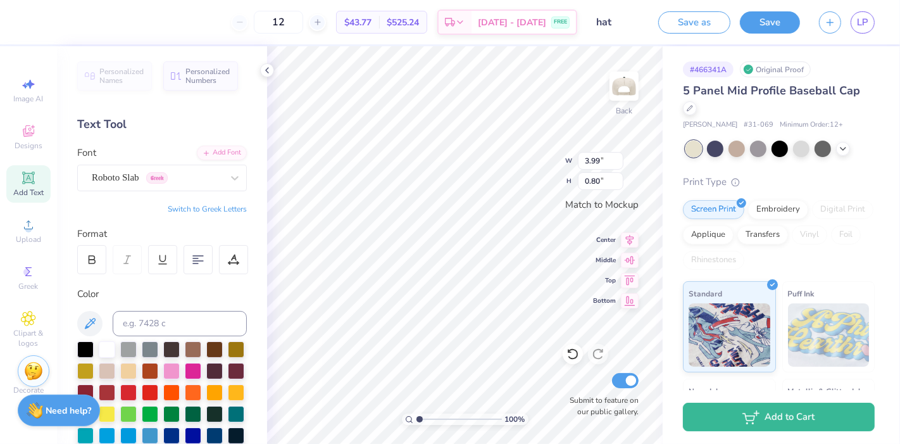
type input "3.98"
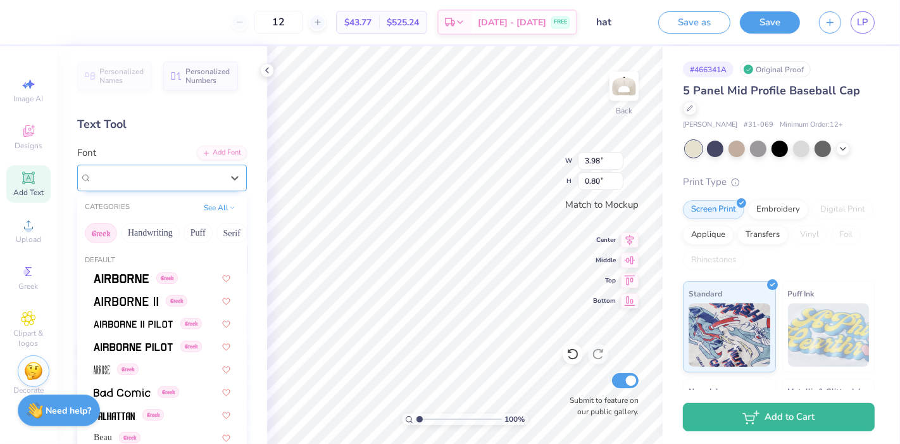
click at [184, 177] on div "Roboto Slab Greek" at bounding box center [157, 178] width 133 height 20
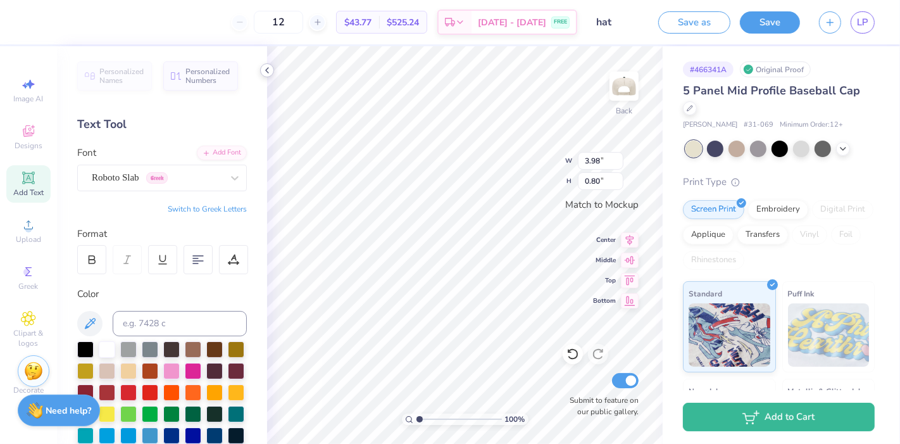
click at [262, 70] on icon at bounding box center [267, 70] width 10 height 10
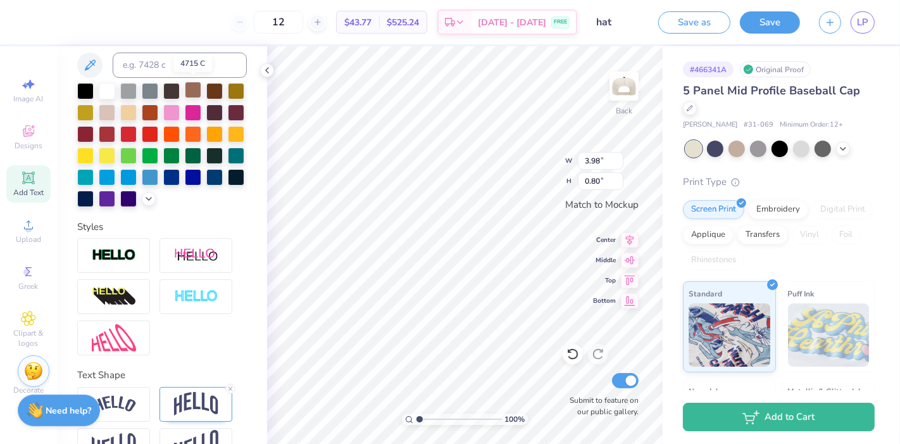
scroll to position [313, 0]
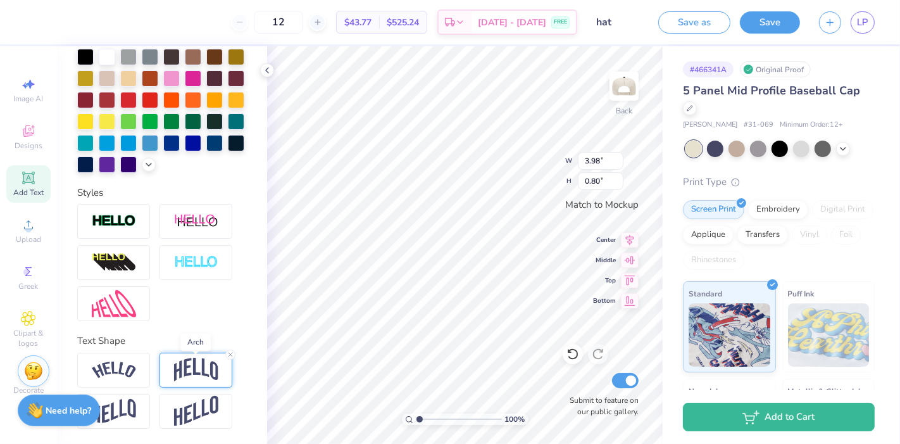
click at [195, 362] on img at bounding box center [196, 370] width 44 height 24
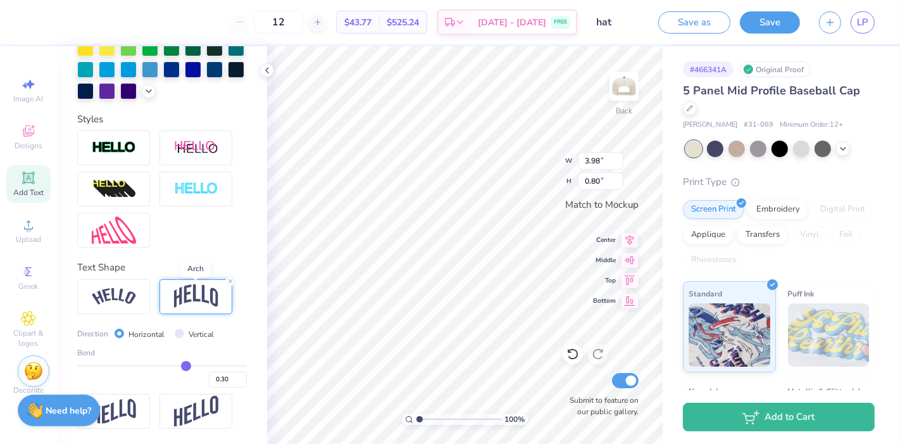
scroll to position [386, 0]
type input "0.33"
type input "0.35"
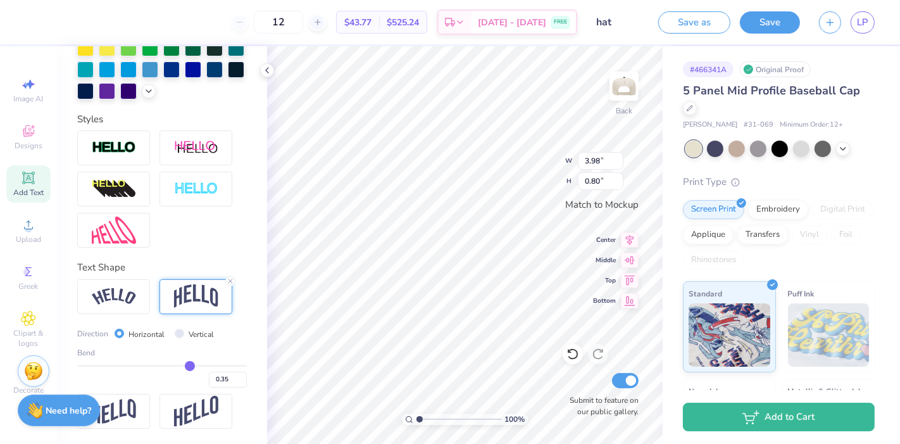
type input "0.38"
type input "0.4"
type input "0.40"
type input "0.42"
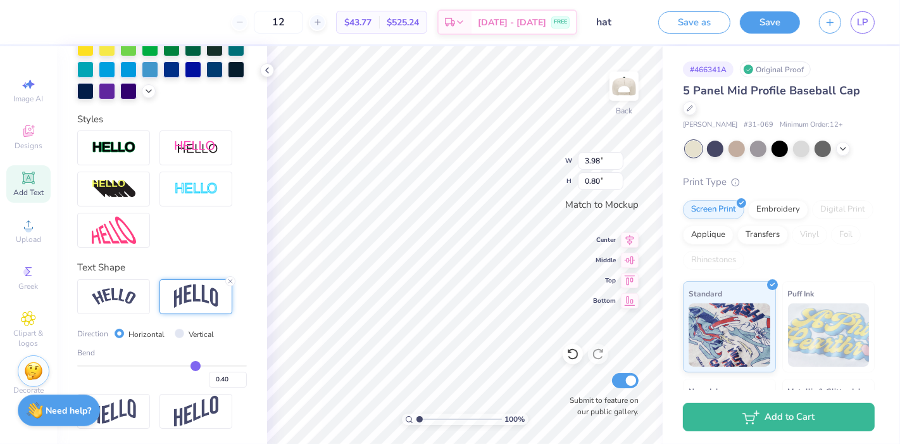
type input "0.42"
type input "0.45"
type input "0.47"
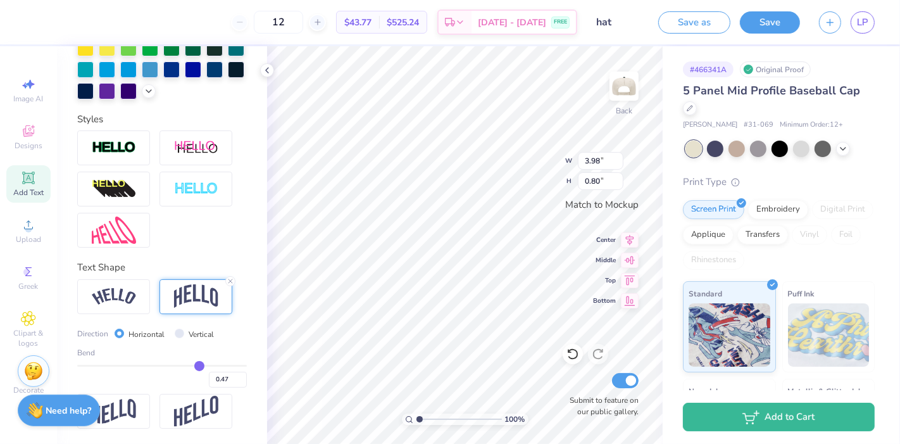
type input "0.49"
type input "0.52"
type input "0.53"
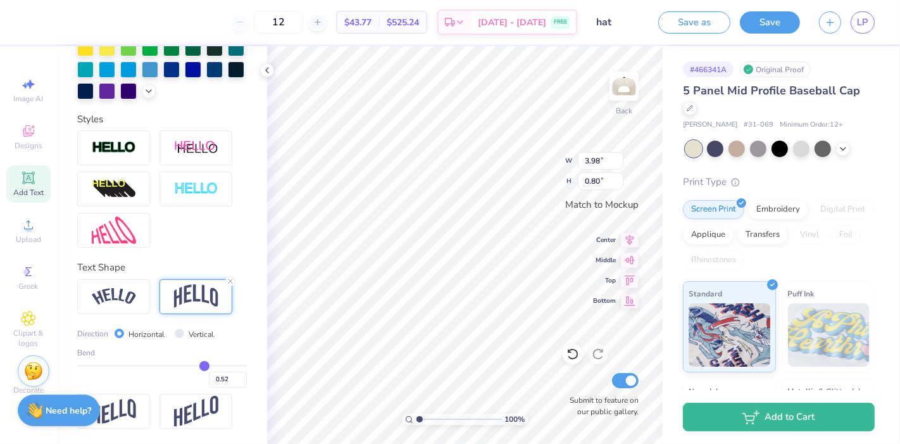
type input "0.53"
type input "0.54"
type input "0.55"
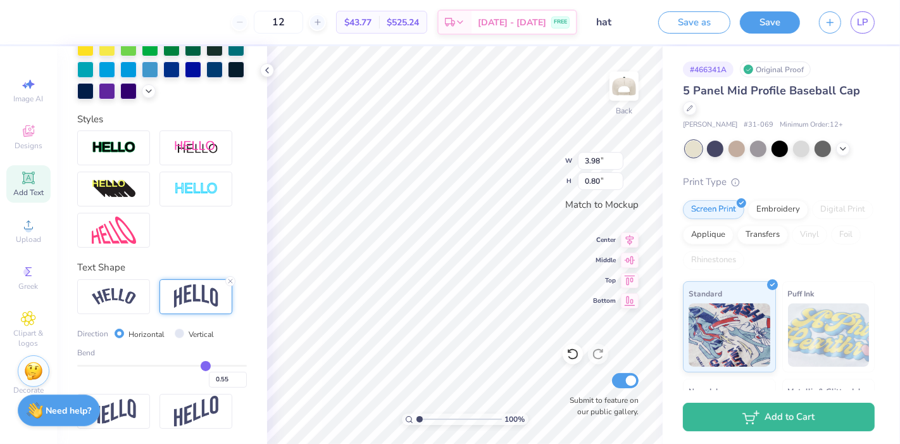
type input "0.56"
type input "0.59"
type input "0.6"
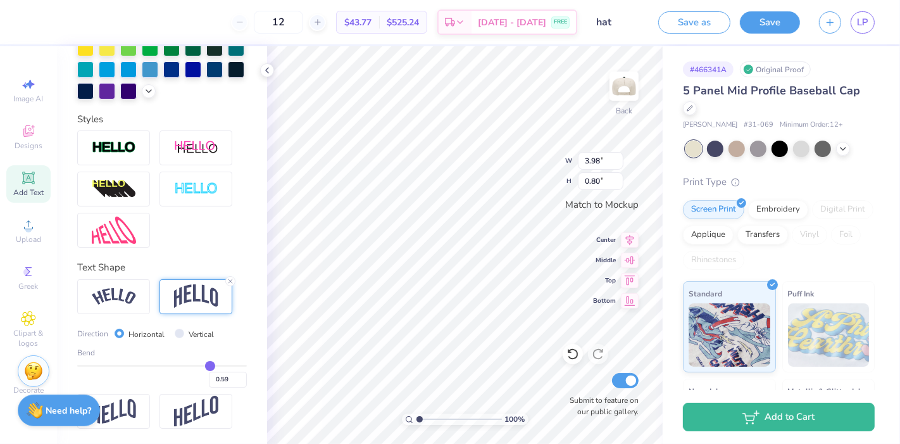
type input "0.60"
type input "0.62"
type input "0.64"
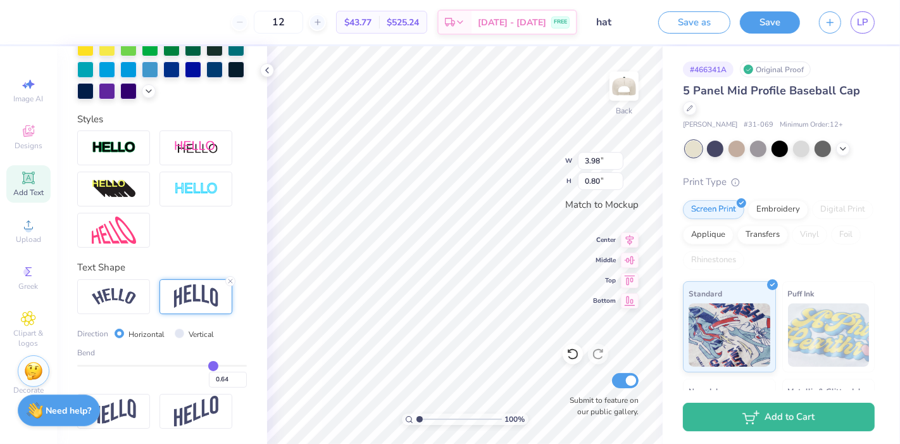
type input "0.65"
type input "0.66"
type input "0.67"
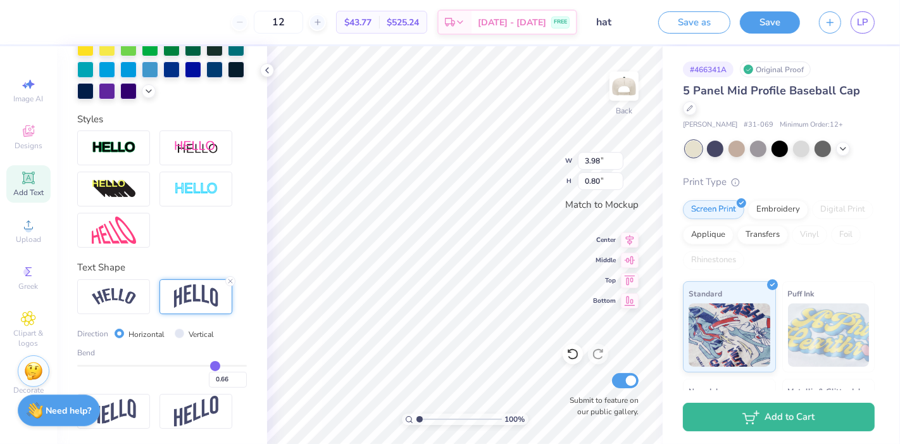
type input "0.67"
type input "0.68"
type input "0.69"
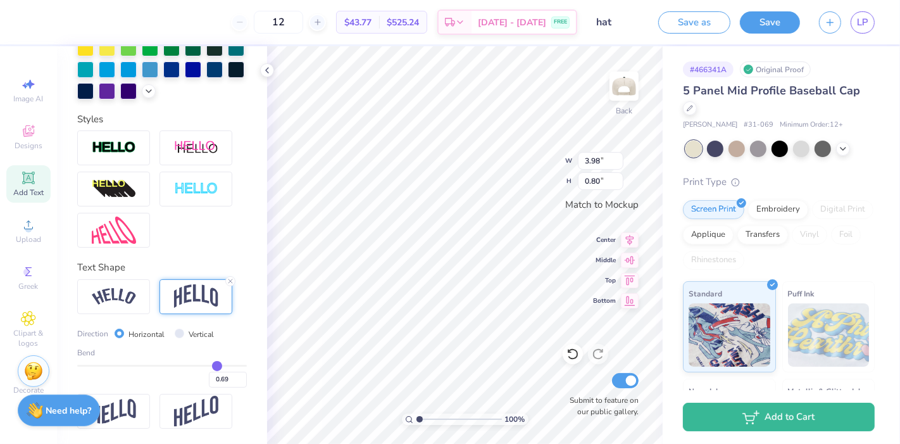
type input "0.71"
type input "0.72"
type input "0.74"
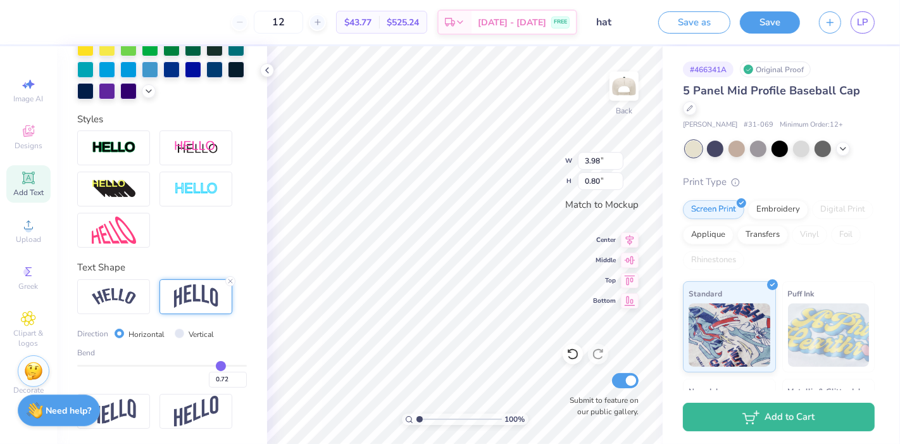
type input "0.74"
type input "0.76"
type input "0.77"
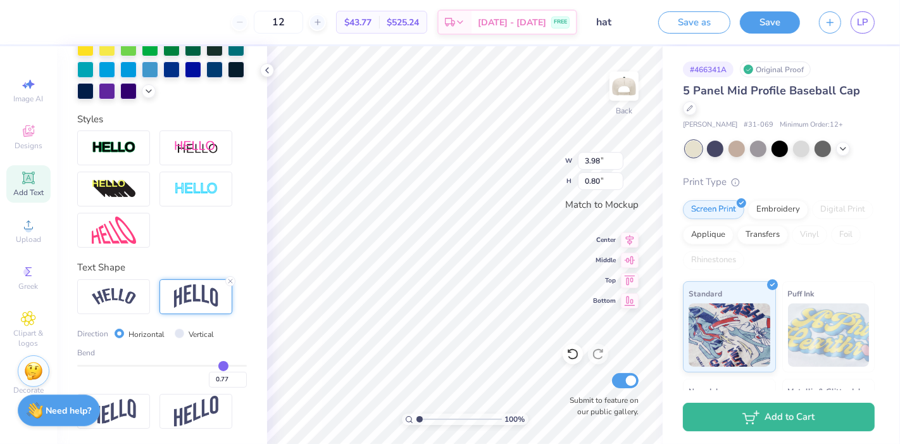
type input "0.79"
drag, startPoint x: 180, startPoint y: 362, endPoint x: 175, endPoint y: 372, distance: 11.1
click at [175, 367] on input "range" at bounding box center [162, 366] width 170 height 2
click at [180, 332] on input "Vertical" at bounding box center [179, 333] width 9 height 9
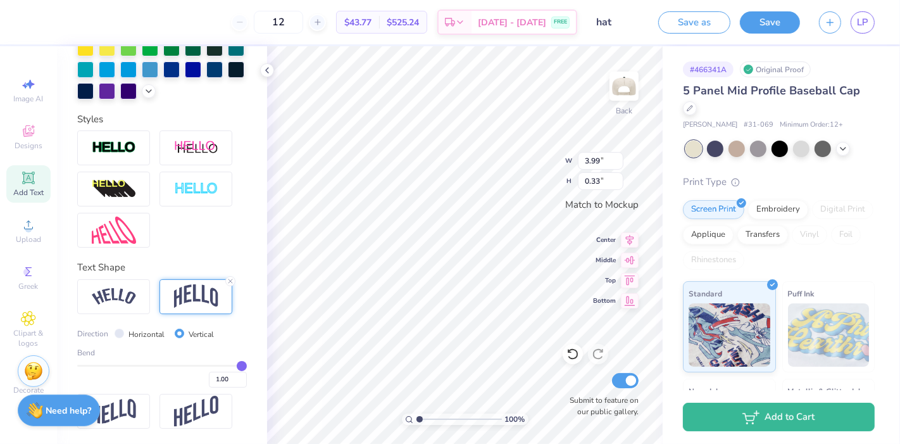
drag, startPoint x: 174, startPoint y: 362, endPoint x: 233, endPoint y: 366, distance: 59.0
click at [233, 366] on input "range" at bounding box center [162, 366] width 170 height 2
drag, startPoint x: 233, startPoint y: 366, endPoint x: 197, endPoint y: 368, distance: 36.2
click at [197, 367] on input "range" at bounding box center [162, 366] width 170 height 2
click at [130, 336] on label "Horizontal" at bounding box center [147, 334] width 36 height 11
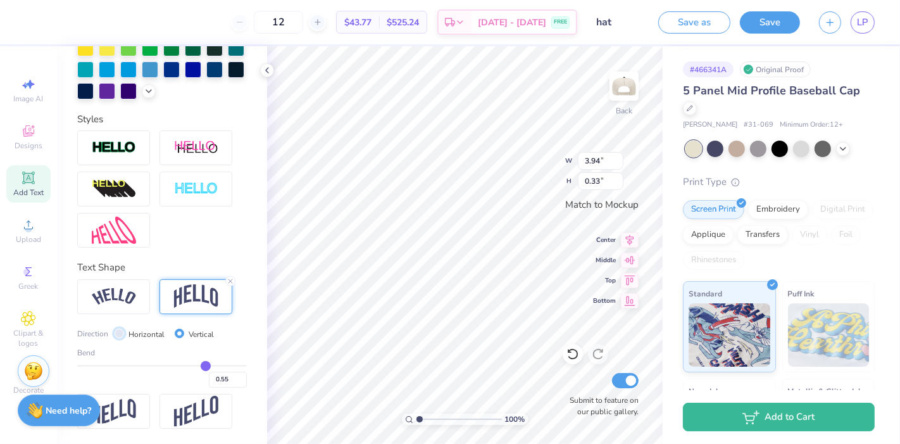
click at [124, 336] on input "Horizontal" at bounding box center [119, 333] width 9 height 9
drag, startPoint x: 199, startPoint y: 366, endPoint x: 160, endPoint y: 368, distance: 39.3
click at [160, 367] on input "range" at bounding box center [162, 366] width 170 height 2
drag, startPoint x: 165, startPoint y: 368, endPoint x: 172, endPoint y: 370, distance: 7.2
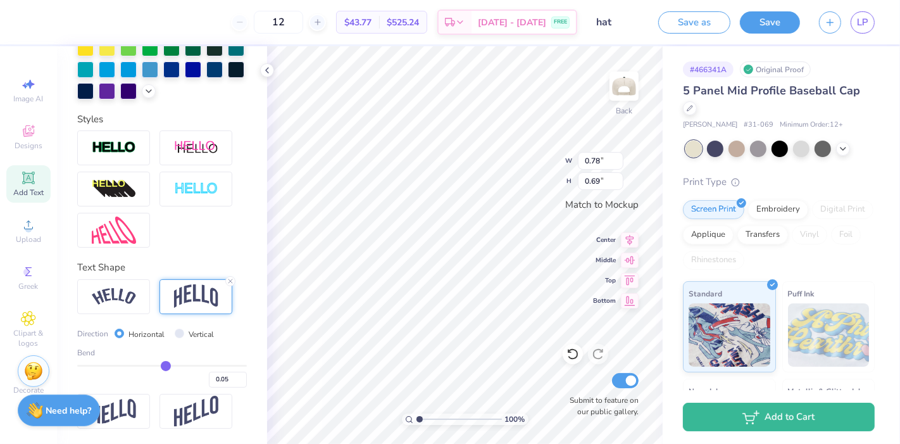
click at [172, 370] on div "0.05" at bounding box center [162, 376] width 170 height 23
drag, startPoint x: 158, startPoint y: 362, endPoint x: 172, endPoint y: 362, distance: 13.3
click at [172, 365] on input "range" at bounding box center [162, 366] width 170 height 2
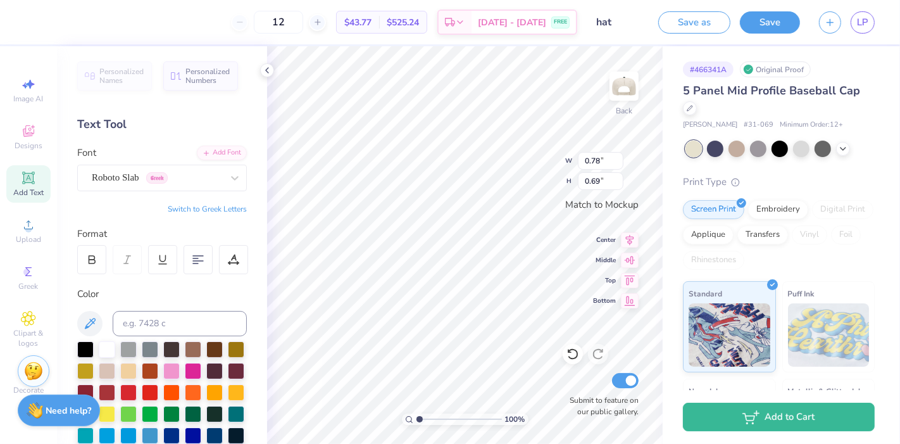
scroll to position [1, 0]
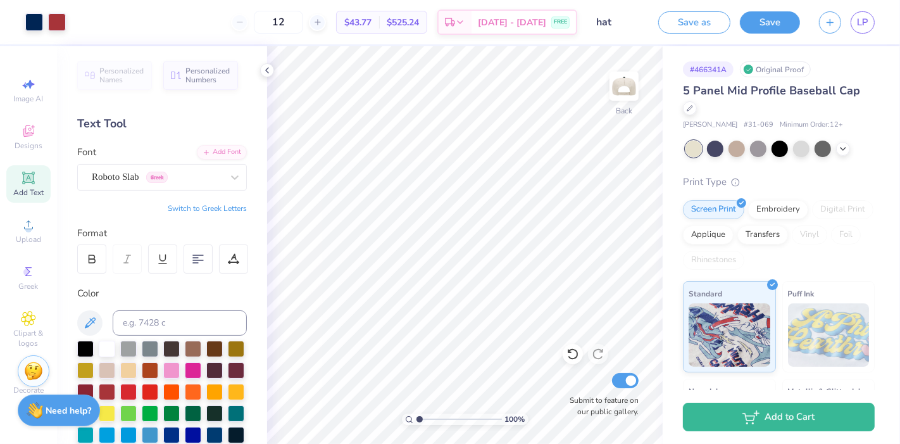
click at [34, 182] on icon at bounding box center [28, 177] width 15 height 15
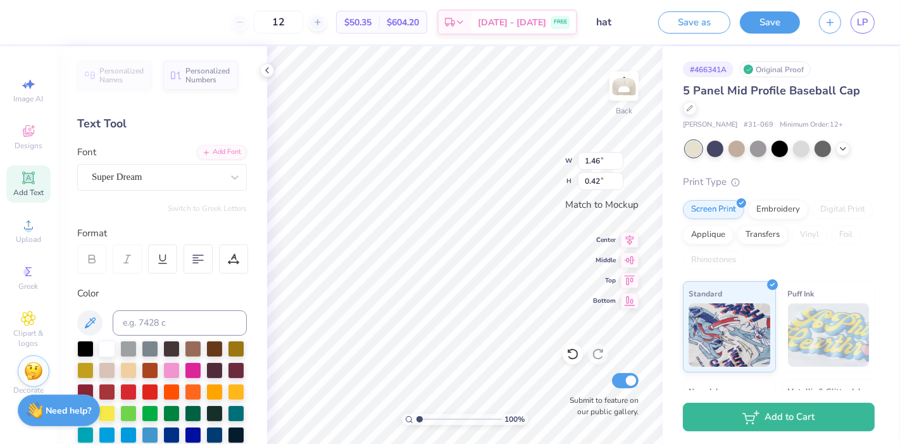
scroll to position [11, 1]
paste textarea "SIGMA SIGMA"
click at [188, 175] on div "Super Dream" at bounding box center [157, 177] width 133 height 20
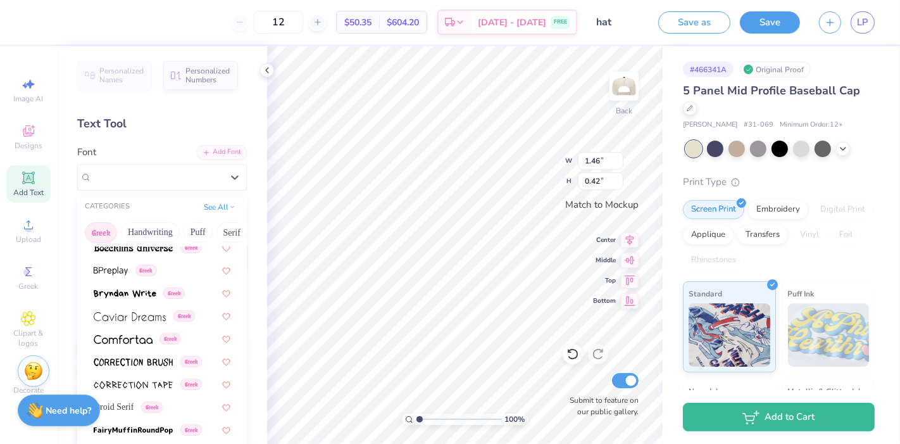
scroll to position [269, 0]
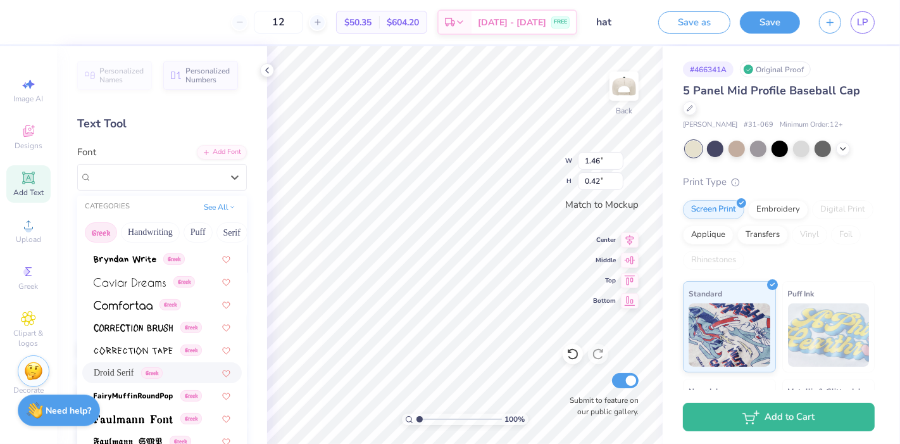
click at [133, 370] on span "Droid Serif" at bounding box center [114, 372] width 40 height 13
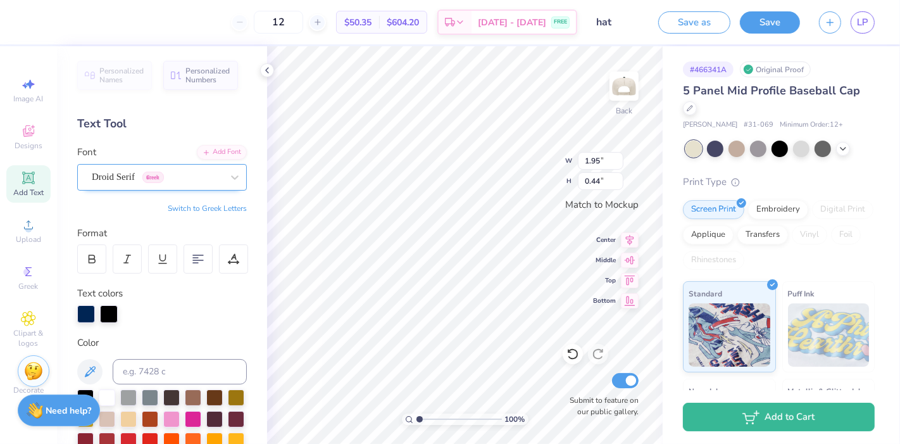
click at [179, 177] on div "Droid Serif Greek" at bounding box center [157, 177] width 133 height 20
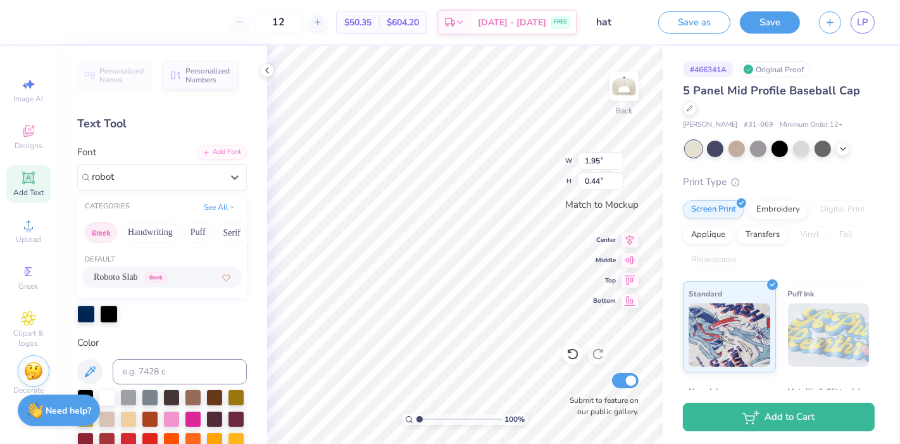
click at [177, 276] on div "Roboto Slab Greek" at bounding box center [162, 276] width 137 height 13
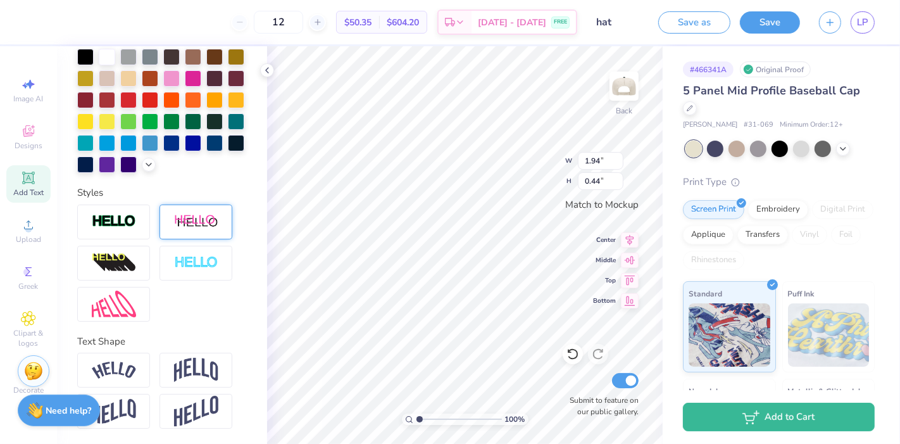
scroll to position [361, 0]
click at [197, 364] on img at bounding box center [196, 370] width 44 height 24
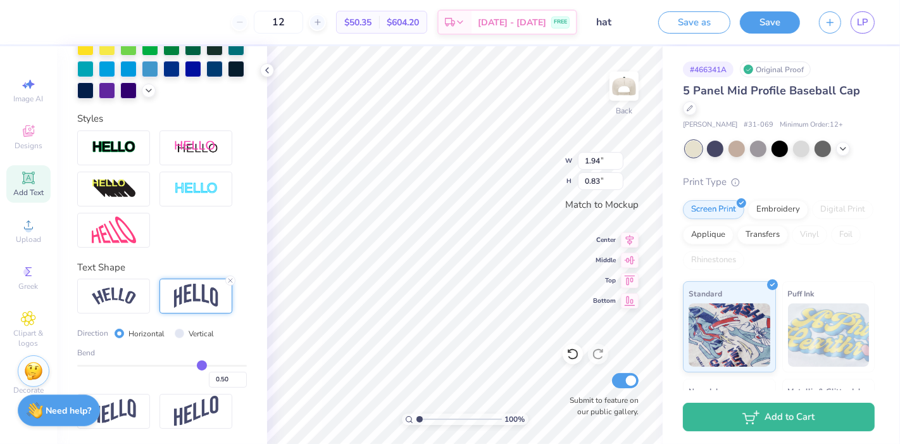
scroll to position [429, 0]
drag, startPoint x: 193, startPoint y: 371, endPoint x: 170, endPoint y: 372, distance: 23.5
click at [170, 367] on input "range" at bounding box center [162, 366] width 170 height 2
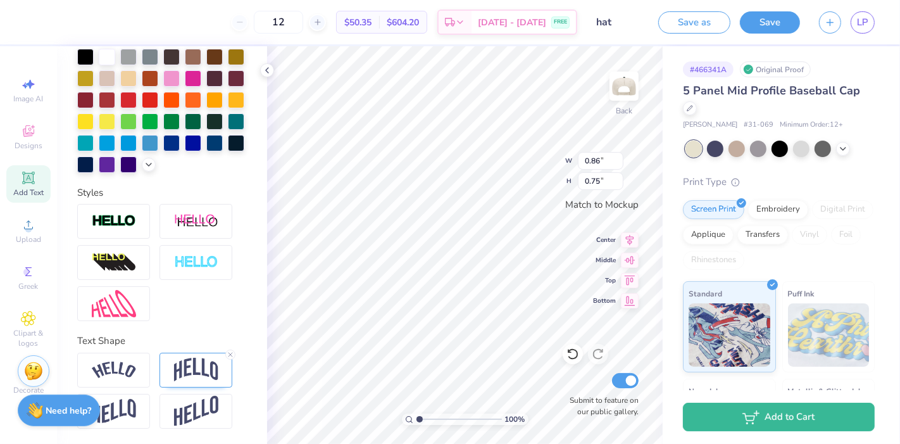
scroll to position [11, 1]
click at [544, 172] on div "100 % Back W 0.86 0.86 " H 0.75 0.75 " Match to Mockup Center Middle Top Bottom…" at bounding box center [465, 245] width 396 height 398
click at [587, 161] on input "0.86" at bounding box center [601, 161] width 46 height 18
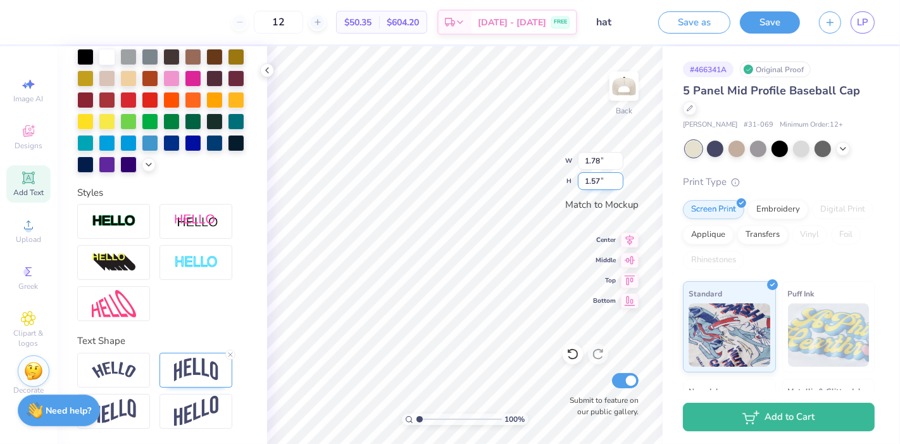
click at [588, 175] on input "1.57" at bounding box center [601, 181] width 46 height 18
click at [593, 161] on input "0.59" at bounding box center [601, 161] width 46 height 18
click at [591, 161] on input "0.59" at bounding box center [601, 161] width 46 height 18
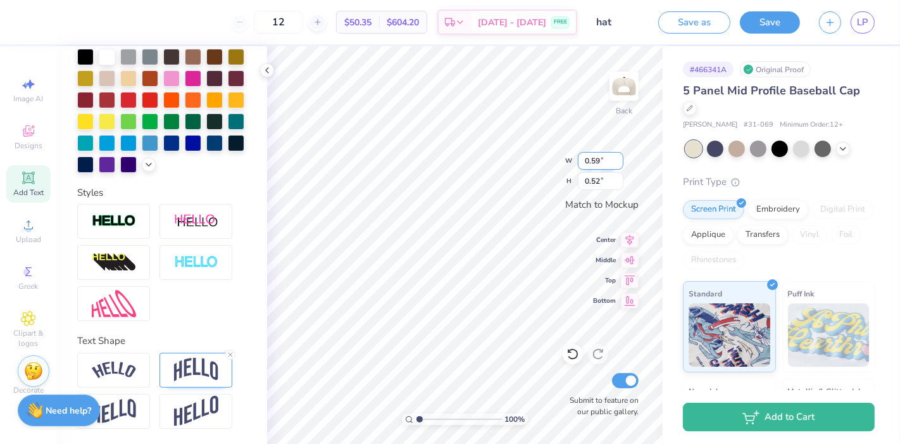
click at [591, 161] on input "0.59" at bounding box center [601, 161] width 46 height 18
click at [617, 157] on input "0.6" at bounding box center [601, 161] width 46 height 18
click at [617, 157] on input "0.61" at bounding box center [601, 161] width 46 height 18
click at [617, 157] on input "0.62" at bounding box center [601, 161] width 46 height 18
click at [617, 157] on input "0.63" at bounding box center [601, 161] width 46 height 18
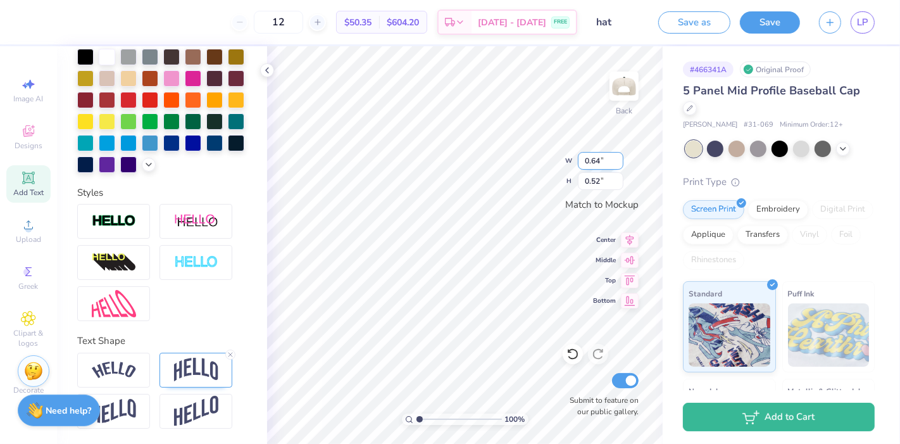
click at [617, 157] on input "0.64" at bounding box center [601, 161] width 46 height 18
click at [617, 157] on input "0.65" at bounding box center [601, 161] width 46 height 18
click at [617, 157] on input "0.66" at bounding box center [601, 161] width 46 height 18
click at [617, 157] on input "0.67" at bounding box center [601, 161] width 46 height 18
click at [617, 157] on input "0.68" at bounding box center [601, 161] width 46 height 18
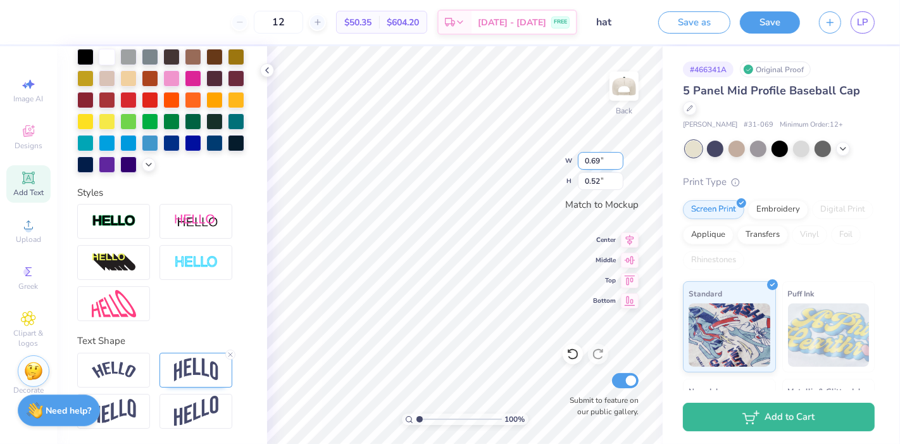
click at [617, 157] on input "0.69" at bounding box center [601, 161] width 46 height 18
click at [617, 157] on input "0.7" at bounding box center [601, 161] width 46 height 18
click at [617, 157] on input "0.71" at bounding box center [601, 161] width 46 height 18
click at [617, 157] on input "0.72" at bounding box center [601, 161] width 46 height 18
click at [617, 157] on input "0.73" at bounding box center [601, 161] width 46 height 18
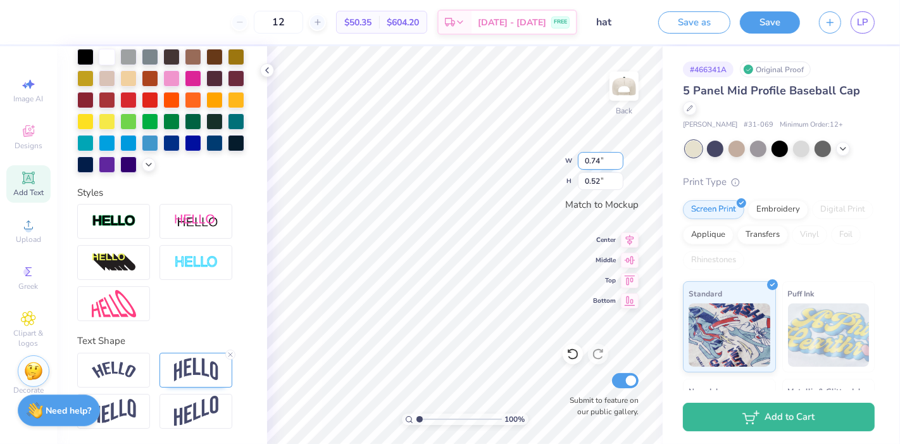
click at [617, 157] on input "0.74" at bounding box center [601, 161] width 46 height 18
click at [617, 157] on input "1.64" at bounding box center [601, 161] width 46 height 18
click at [617, 157] on input "1.65" at bounding box center [601, 161] width 46 height 18
click at [617, 157] on input "1.66" at bounding box center [601, 161] width 46 height 18
click at [617, 157] on input "1.67" at bounding box center [601, 161] width 46 height 18
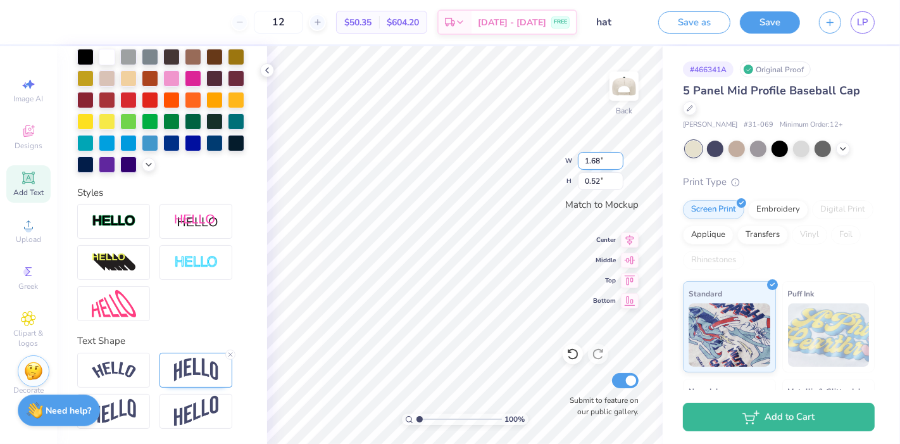
click at [617, 157] on input "1.68" at bounding box center [601, 161] width 46 height 18
click at [617, 157] on input "1.69" at bounding box center [601, 161] width 46 height 18
click at [617, 157] on input "1.7" at bounding box center [601, 161] width 46 height 18
click at [617, 157] on input "1.72" at bounding box center [601, 161] width 46 height 18
click at [617, 157] on input "1.73" at bounding box center [601, 161] width 46 height 18
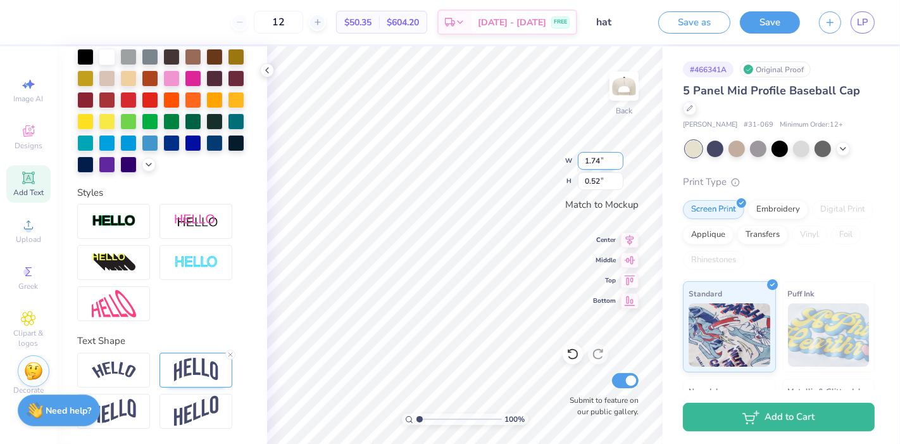
click at [617, 157] on input "1.74" at bounding box center [601, 161] width 46 height 18
click at [617, 157] on input "1.75" at bounding box center [601, 161] width 46 height 18
click at [617, 157] on input "1.76" at bounding box center [601, 161] width 46 height 18
click at [617, 157] on input "1.77" at bounding box center [601, 161] width 46 height 18
click at [617, 157] on input "1.78" at bounding box center [601, 161] width 46 height 18
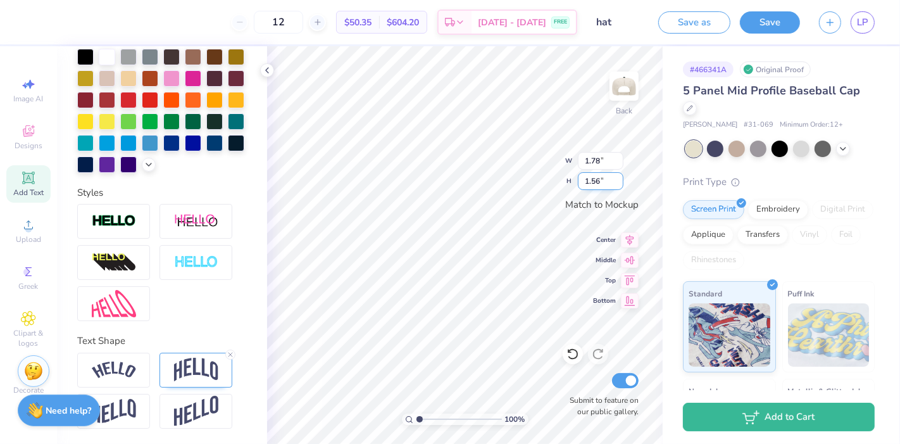
click at [619, 185] on input "1.56" at bounding box center [601, 181] width 46 height 18
click at [619, 185] on input "1.55" at bounding box center [601, 181] width 46 height 18
click at [619, 185] on input "1.54" at bounding box center [601, 181] width 46 height 18
click at [619, 185] on input "1.53" at bounding box center [601, 181] width 46 height 18
click at [619, 185] on input "0.83" at bounding box center [601, 181] width 46 height 18
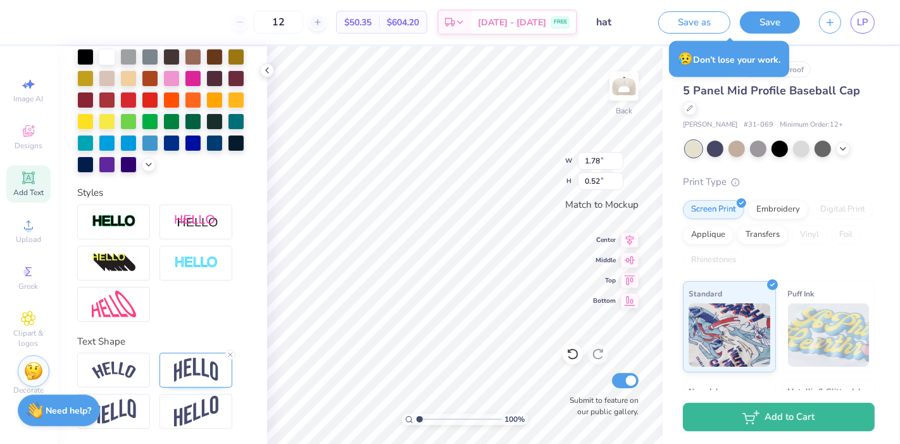
scroll to position [11, 1]
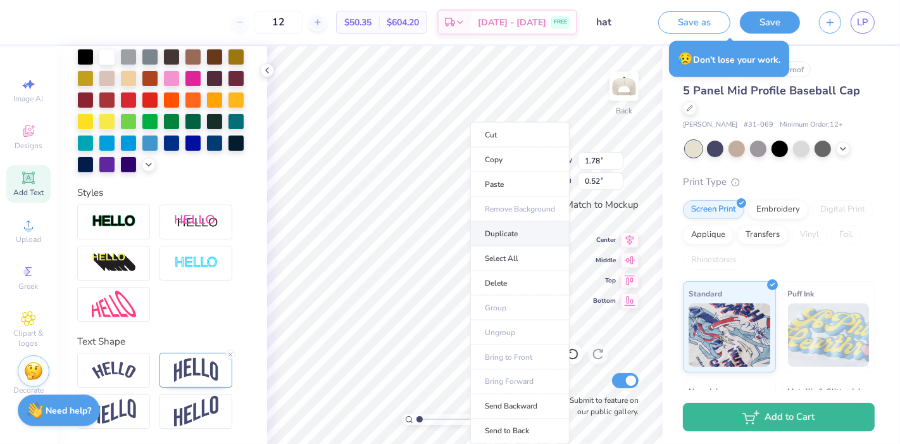
click at [503, 227] on li "Duplicate" at bounding box center [519, 234] width 99 height 25
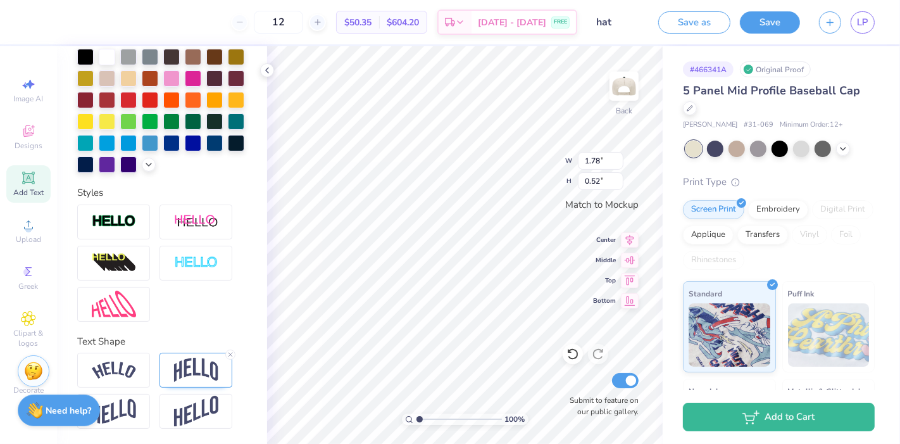
click at [543, 150] on div "100 % Back W 1.78 1.78 " H 0.52 0.52 " Match to Mockup Center Middle Top Bottom…" at bounding box center [465, 245] width 396 height 398
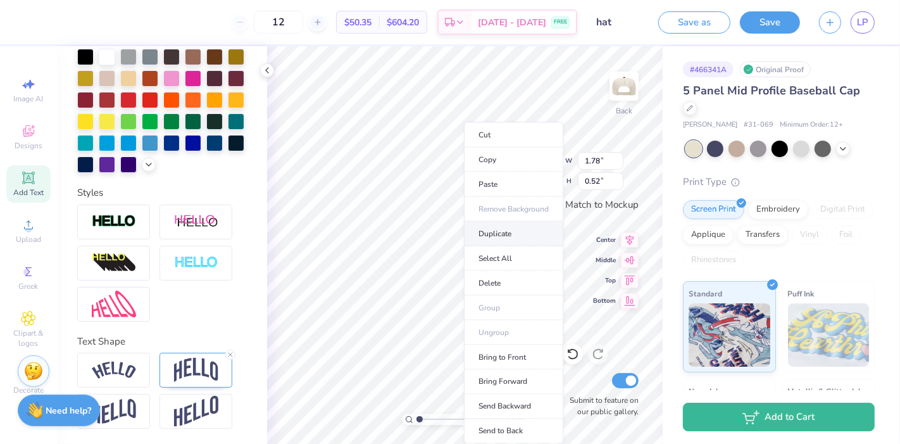
click at [495, 231] on li "Duplicate" at bounding box center [513, 234] width 99 height 25
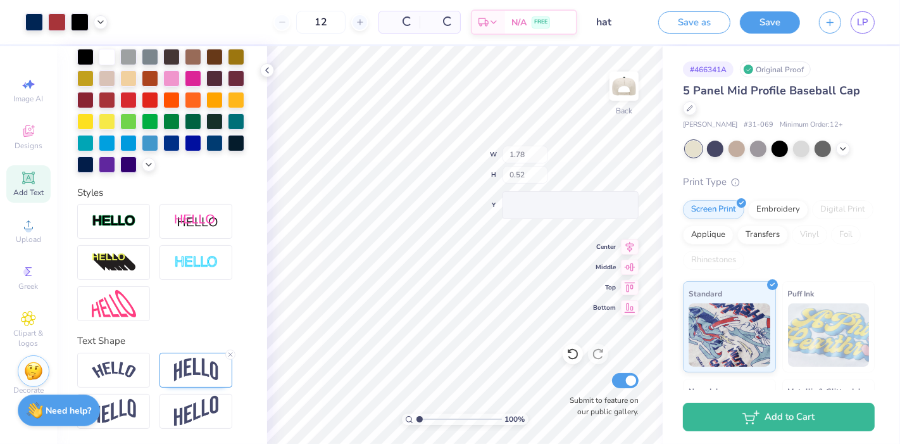
scroll to position [0, 0]
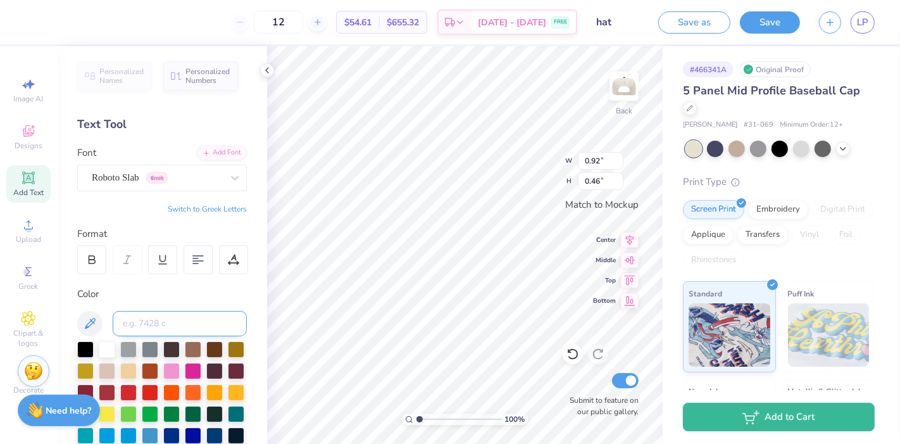
click at [130, 324] on input at bounding box center [180, 323] width 134 height 25
click at [533, 157] on div "100 % Back W 0.99 0.99 " H 0.83 0.83 " Match to Mockup Center Middle Top Bottom…" at bounding box center [465, 245] width 396 height 398
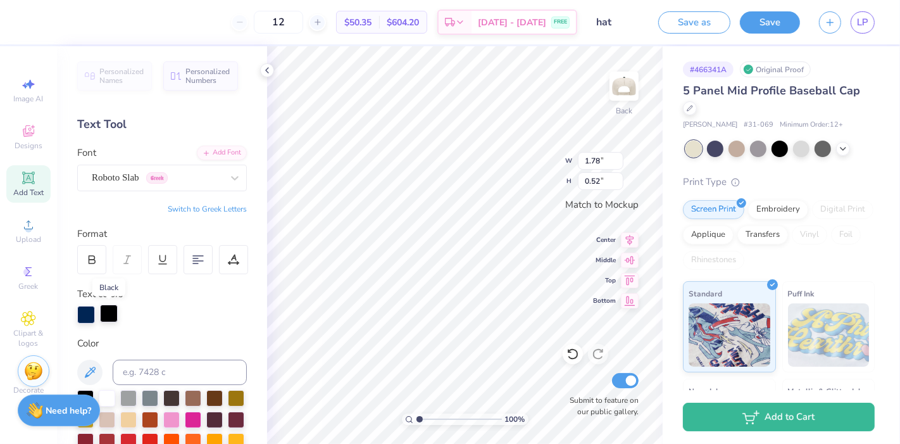
click at [111, 315] on div at bounding box center [109, 314] width 18 height 18
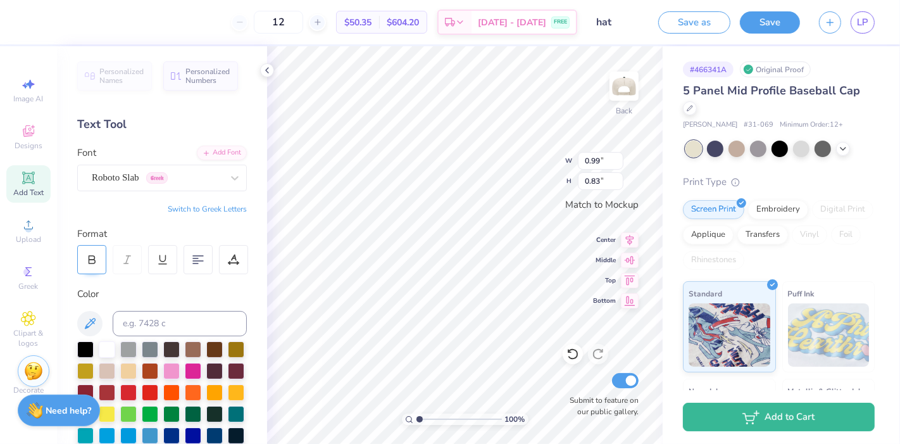
click at [89, 265] on div at bounding box center [91, 259] width 29 height 29
click at [85, 262] on div at bounding box center [91, 259] width 29 height 29
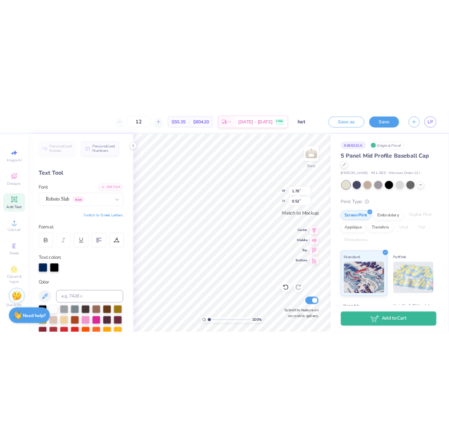
scroll to position [11, 1]
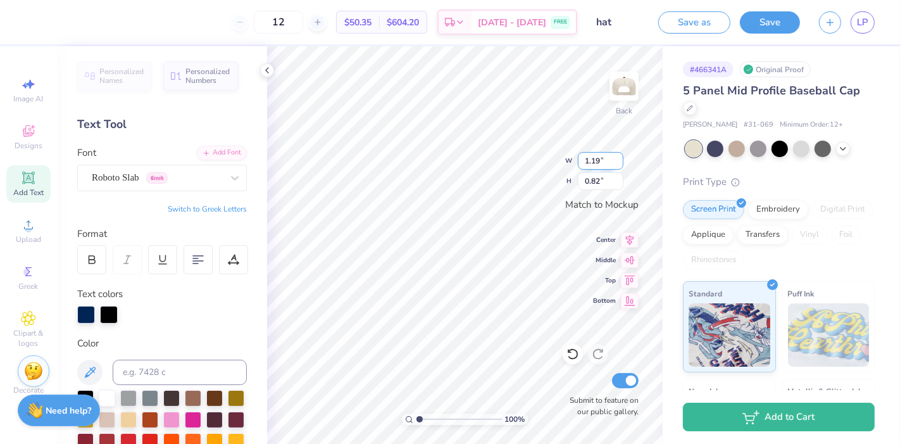
click at [598, 159] on input "1.19" at bounding box center [601, 161] width 46 height 18
click at [600, 182] on input "0.41" at bounding box center [601, 181] width 46 height 18
click at [594, 183] on input "0.97" at bounding box center [601, 181] width 46 height 18
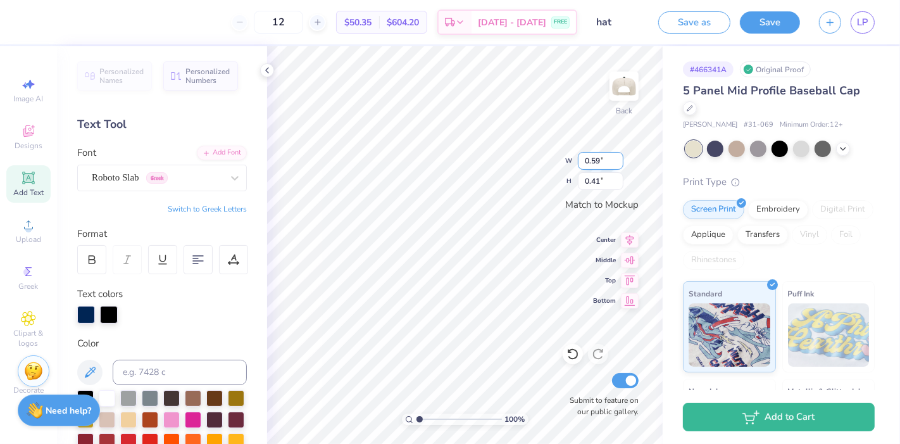
click at [595, 157] on input "0.59" at bounding box center [601, 161] width 46 height 18
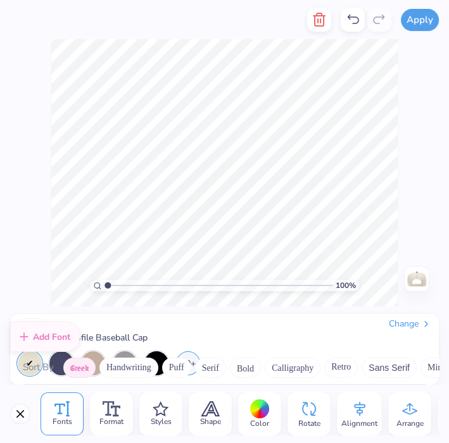
scroll to position [716, 0]
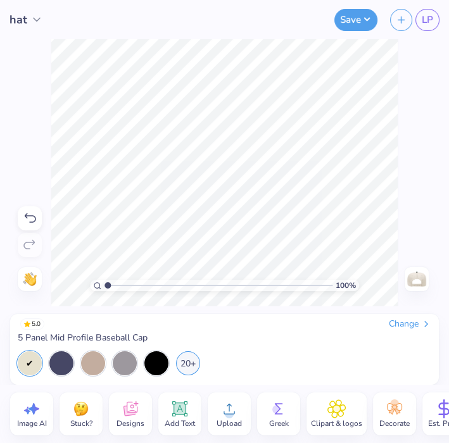
click at [408, 222] on div "100 % Need help? Chat with us. Back" at bounding box center [224, 172] width 449 height 267
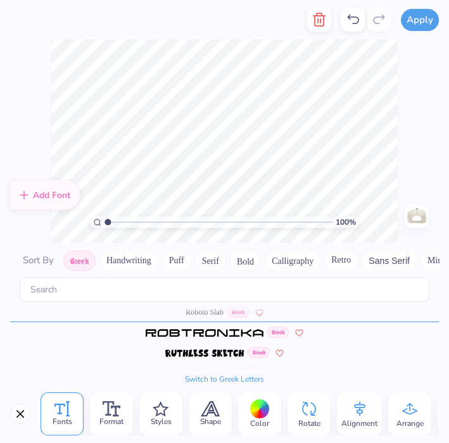
click at [424, 127] on div "100 % Need help? Chat with us. Back" at bounding box center [224, 141] width 449 height 204
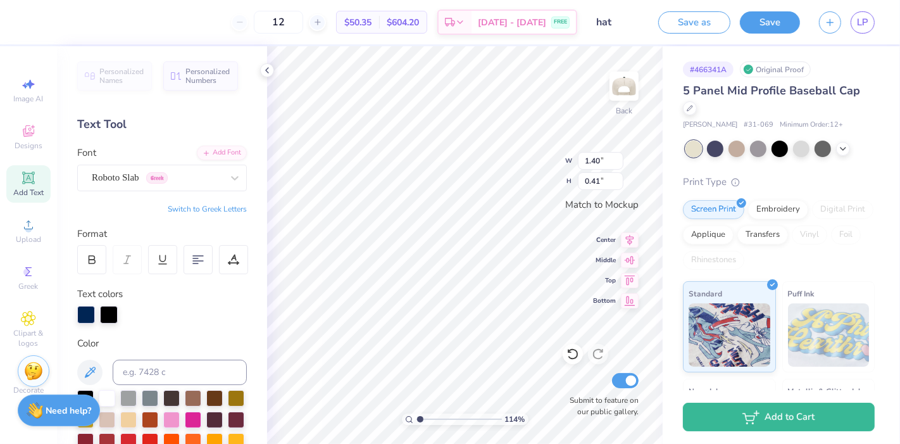
click at [420, 417] on input "range" at bounding box center [459, 418] width 85 height 11
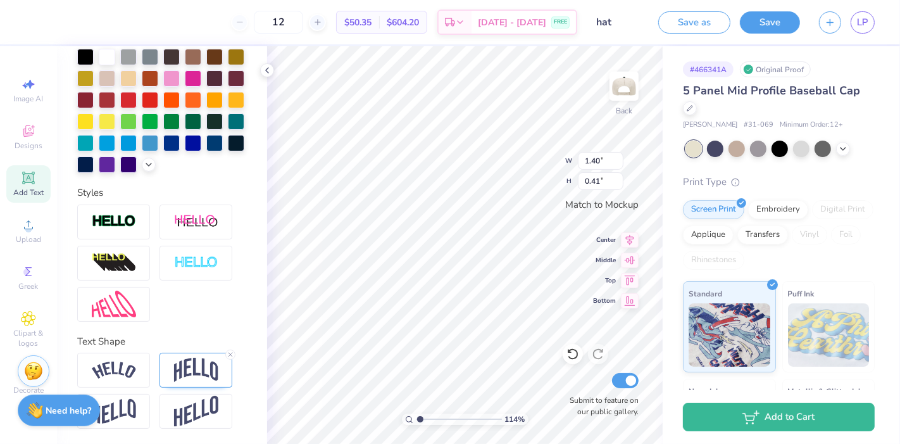
scroll to position [361, 0]
click at [187, 365] on img at bounding box center [196, 370] width 44 height 24
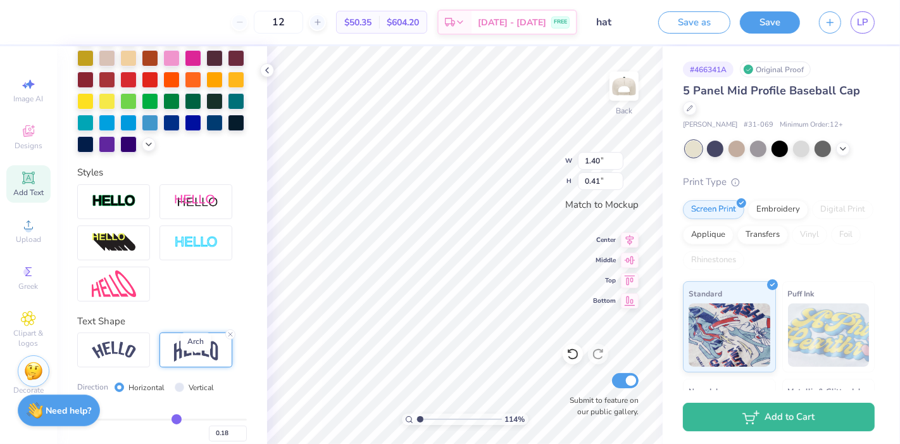
scroll to position [435, 0]
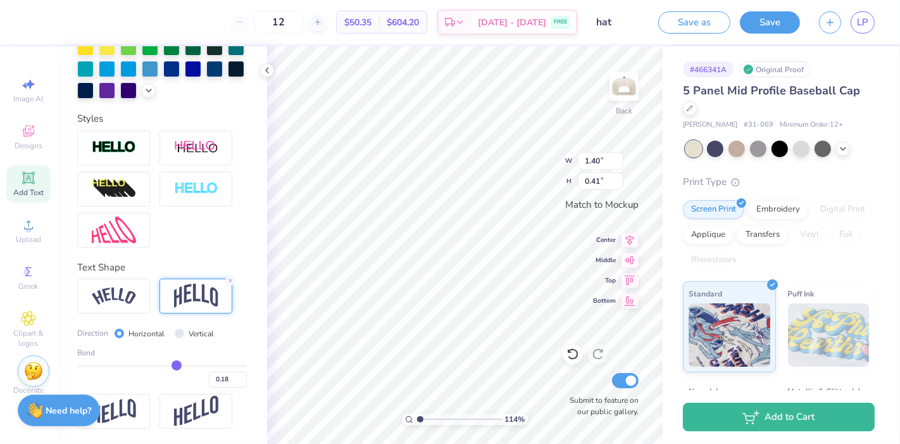
click at [170, 365] on input "range" at bounding box center [162, 366] width 170 height 2
click at [218, 376] on input "0.21" at bounding box center [228, 380] width 38 height 16
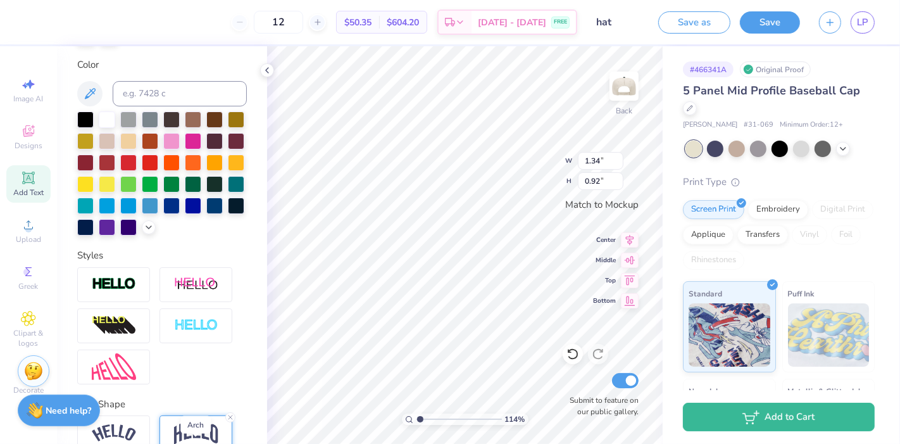
scroll to position [361, 0]
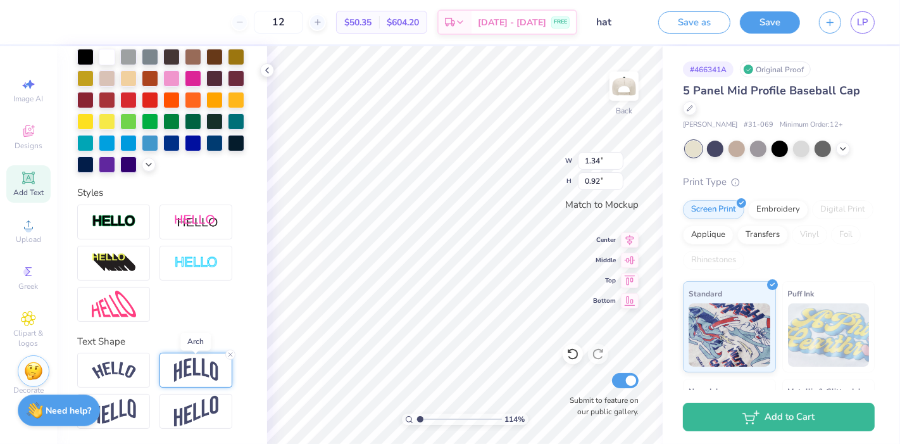
click at [185, 367] on img at bounding box center [196, 370] width 44 height 24
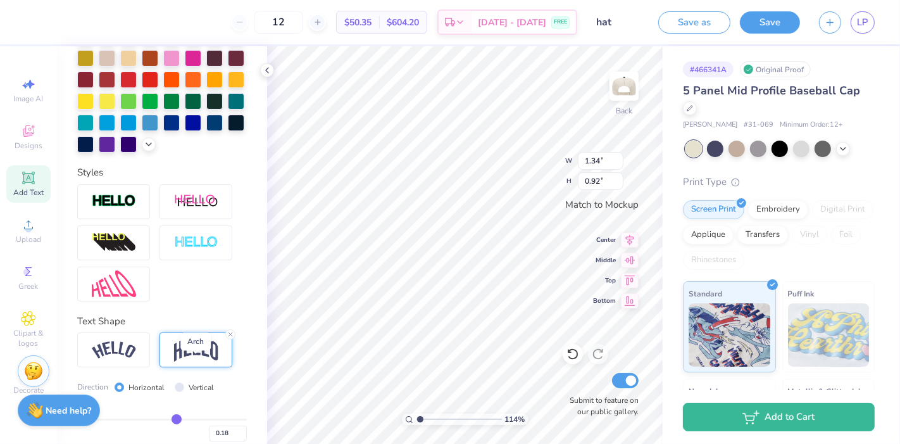
scroll to position [435, 0]
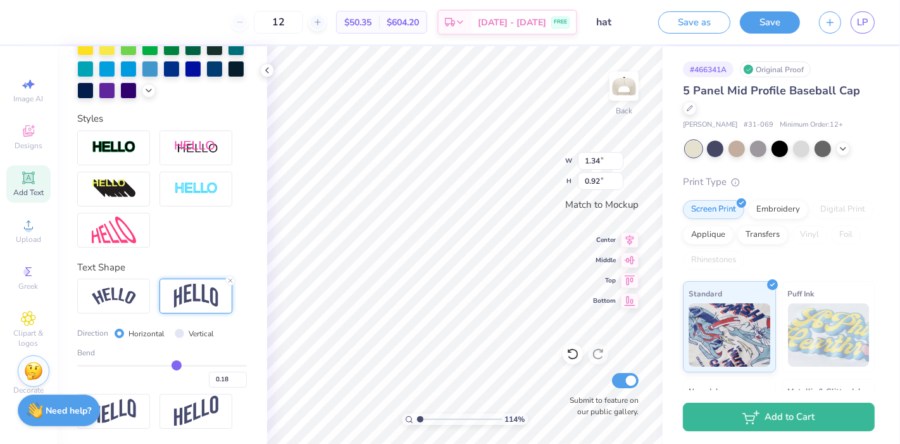
click at [170, 367] on input "range" at bounding box center [162, 366] width 170 height 2
click at [129, 308] on div at bounding box center [113, 296] width 73 height 35
drag, startPoint x: 171, startPoint y: 366, endPoint x: 195, endPoint y: 365, distance: 24.1
click at [195, 365] on input "range" at bounding box center [162, 366] width 170 height 2
drag, startPoint x: 195, startPoint y: 365, endPoint x: 117, endPoint y: 382, distance: 79.6
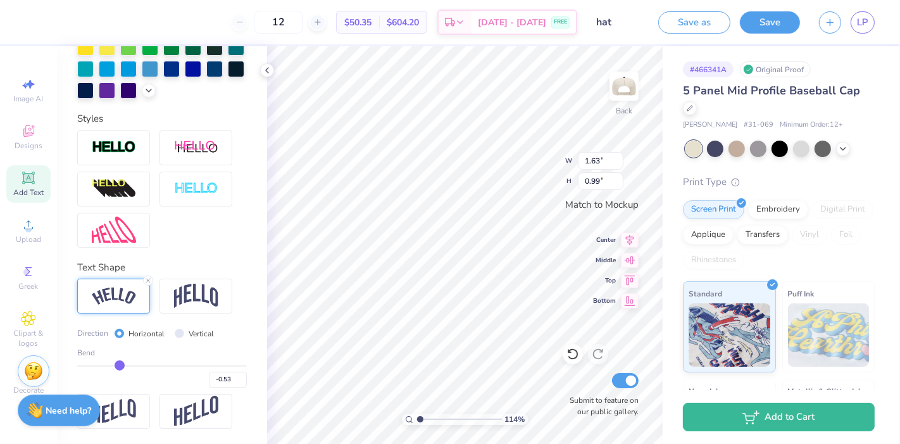
click at [117, 367] on input "range" at bounding box center [162, 366] width 170 height 2
drag, startPoint x: 119, startPoint y: 364, endPoint x: 165, endPoint y: 364, distance: 45.6
click at [165, 365] on input "range" at bounding box center [162, 366] width 170 height 2
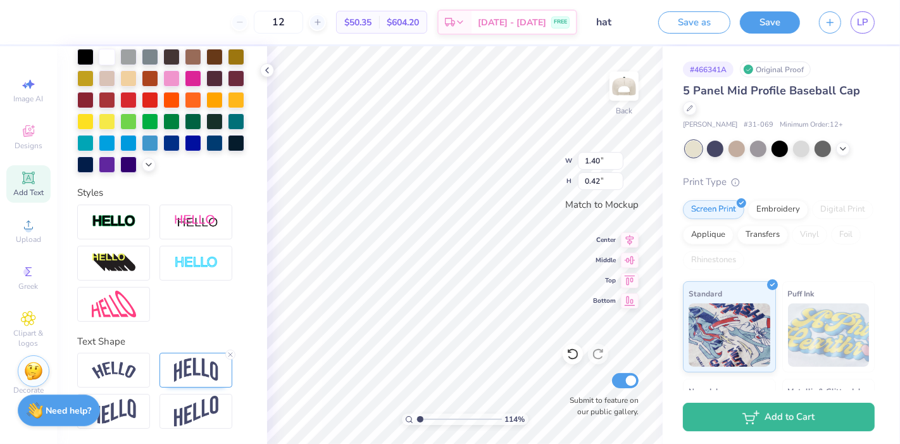
scroll to position [11, 3]
click at [188, 374] on img at bounding box center [196, 370] width 44 height 24
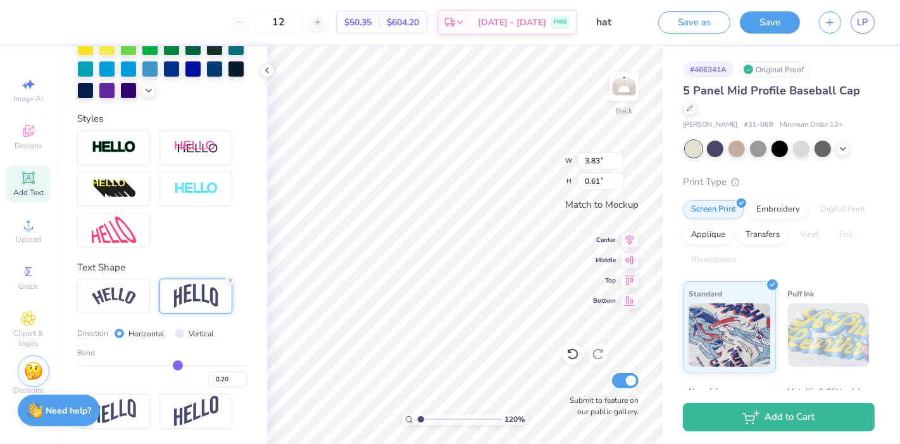
scroll to position [435, 0]
click at [172, 367] on input "range" at bounding box center [162, 366] width 170 height 2
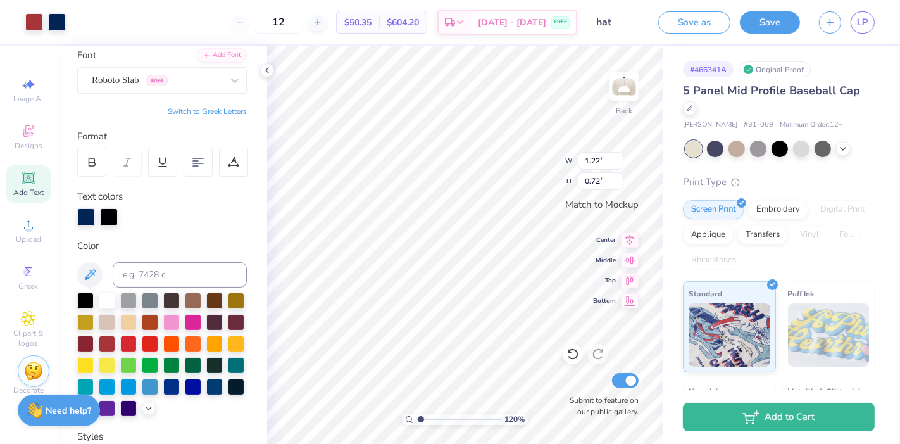
scroll to position [77, 0]
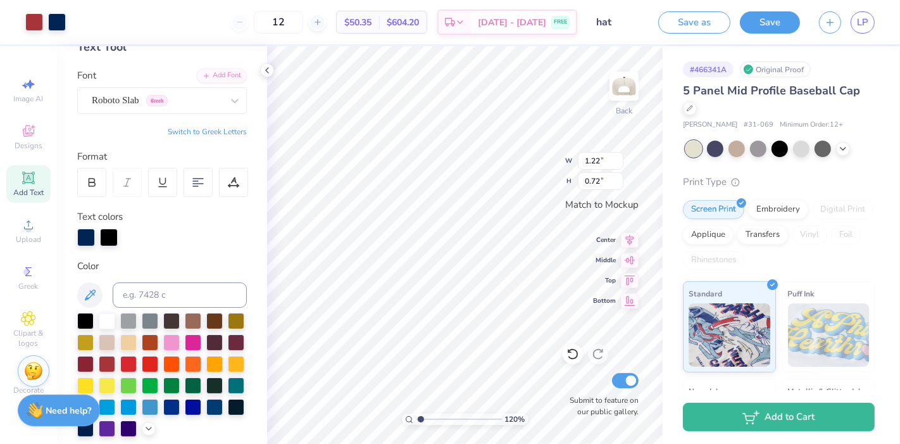
click at [30, 189] on span "Add Text" at bounding box center [28, 192] width 30 height 10
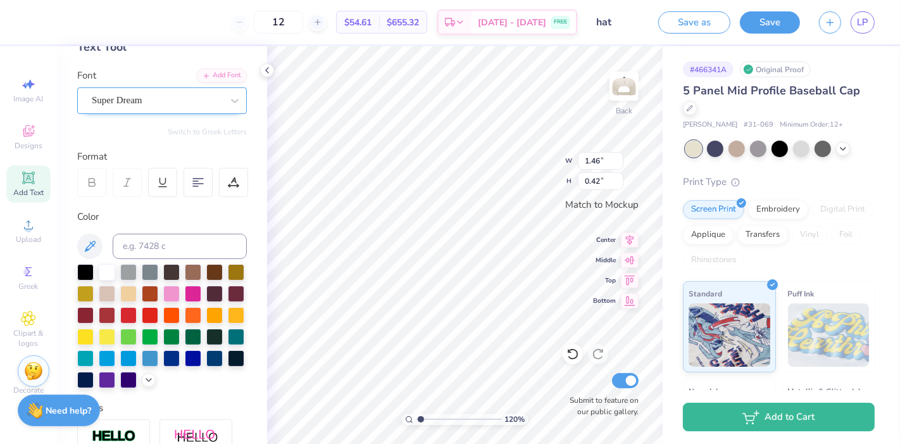
click at [150, 92] on div at bounding box center [157, 100] width 130 height 17
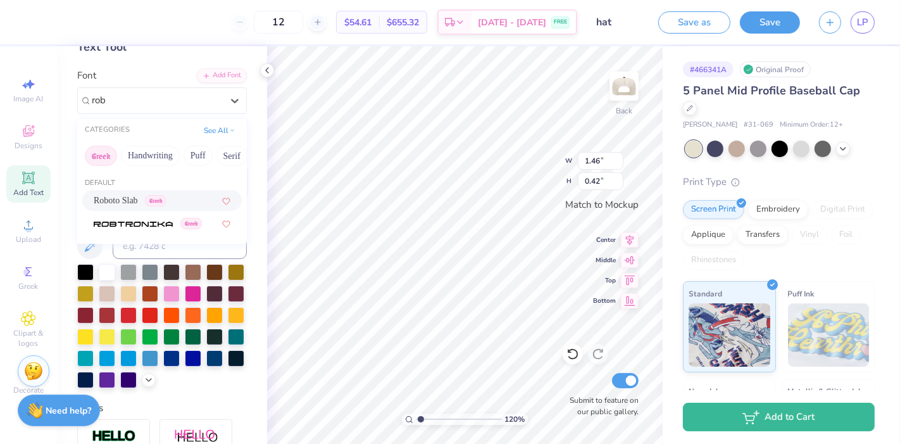
click at [148, 206] on div "Roboto Slab Greek" at bounding box center [130, 200] width 73 height 13
click at [123, 194] on div at bounding box center [127, 182] width 29 height 29
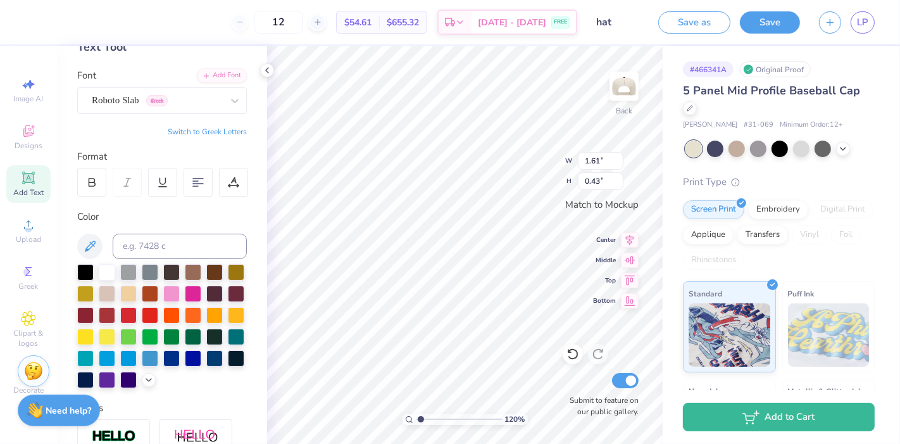
scroll to position [119, 0]
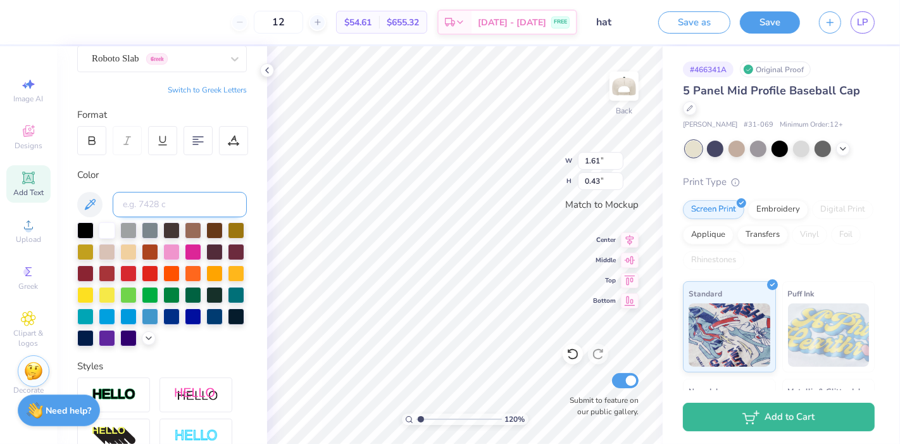
click at [161, 199] on input at bounding box center [180, 204] width 134 height 25
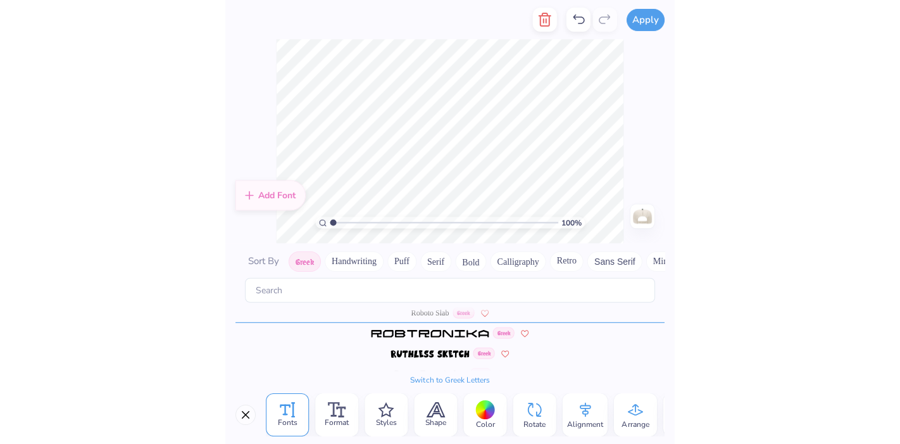
scroll to position [11, 1]
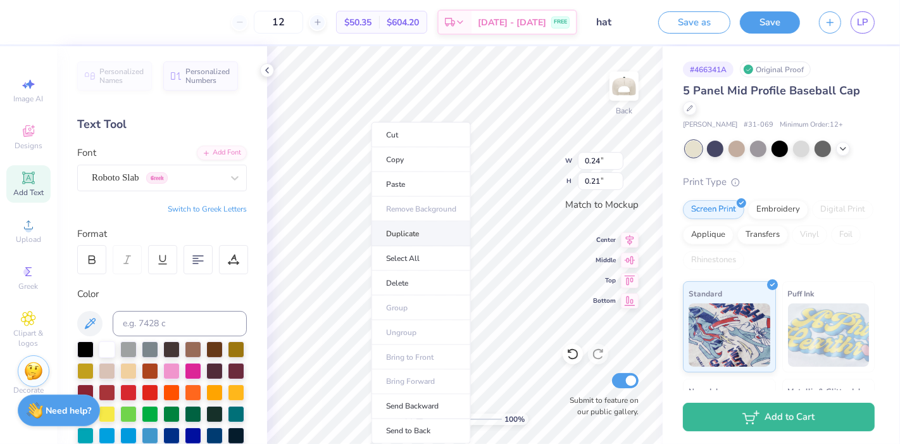
click at [391, 232] on li "Duplicate" at bounding box center [421, 234] width 99 height 25
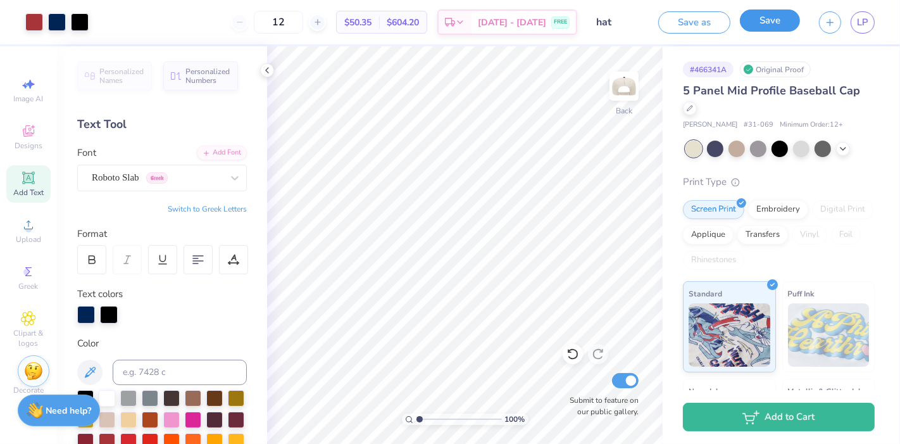
click at [761, 21] on button "Save" at bounding box center [770, 20] width 60 height 22
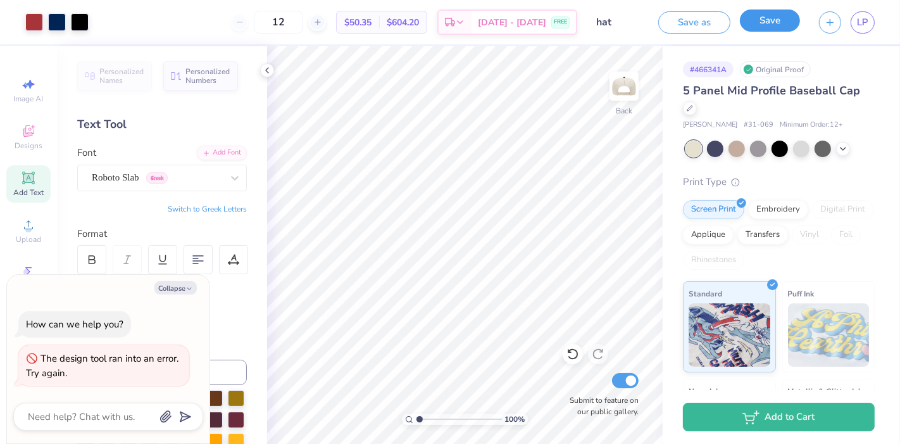
click at [767, 15] on button "Save" at bounding box center [770, 20] width 60 height 22
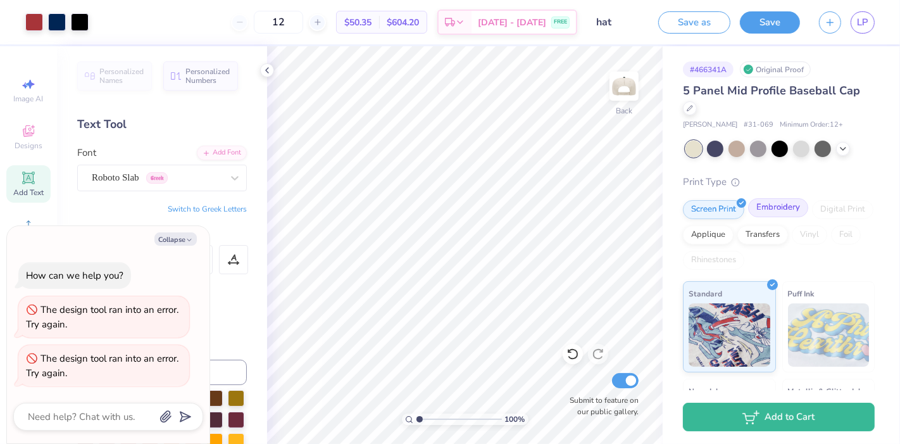
click at [770, 207] on div "Embroidery" at bounding box center [778, 207] width 60 height 19
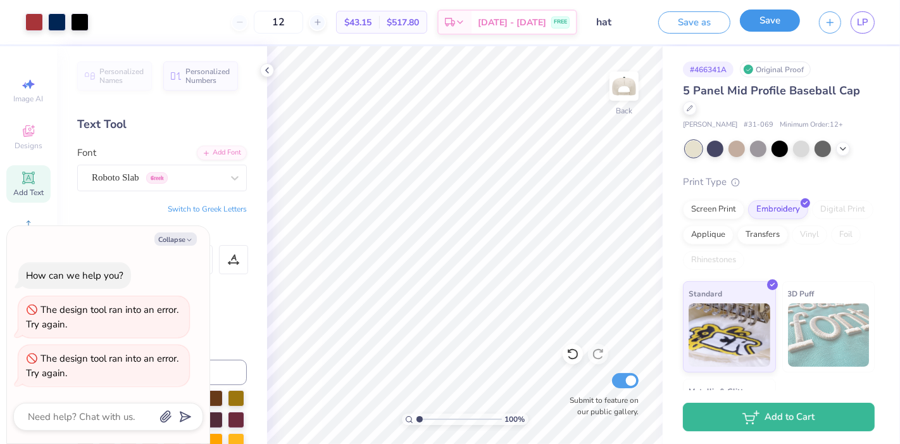
click at [765, 27] on button "Save" at bounding box center [770, 20] width 60 height 22
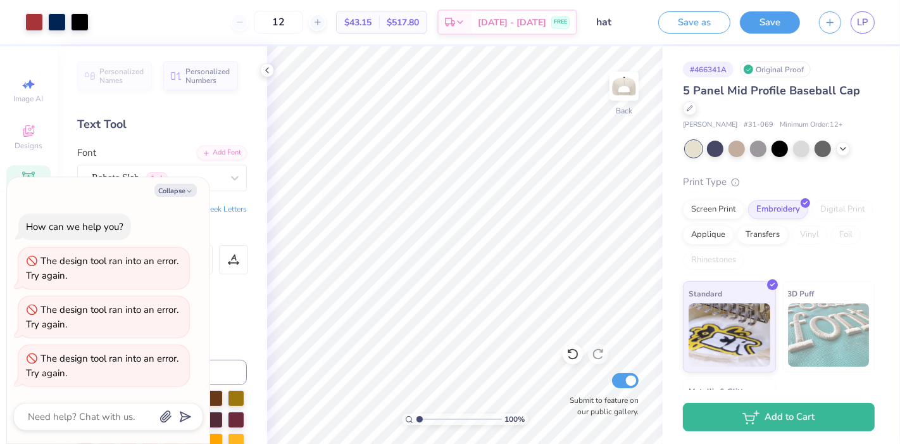
click at [765, 27] on button "Save" at bounding box center [770, 22] width 60 height 22
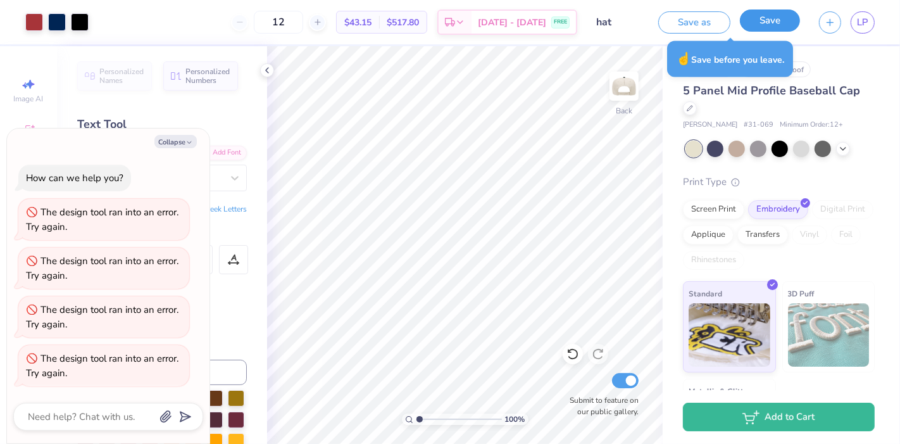
click at [786, 26] on button "Save" at bounding box center [770, 20] width 60 height 22
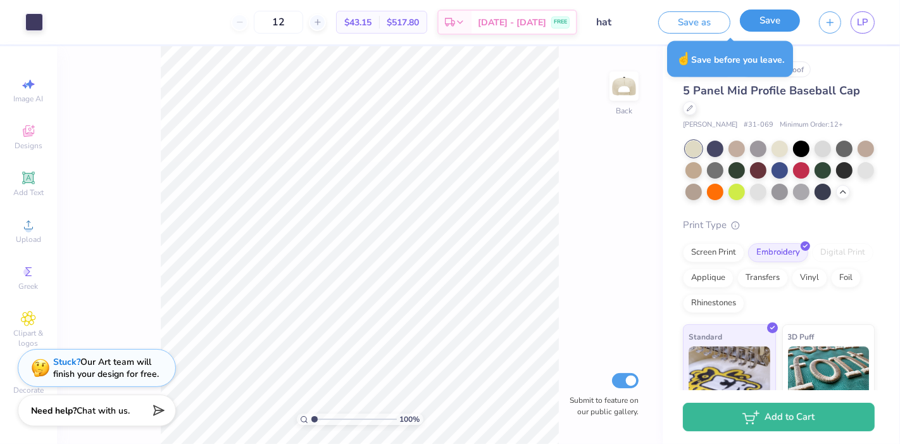
click at [762, 22] on button "Save" at bounding box center [770, 20] width 60 height 22
